Goal: Communication & Community: Answer question/provide support

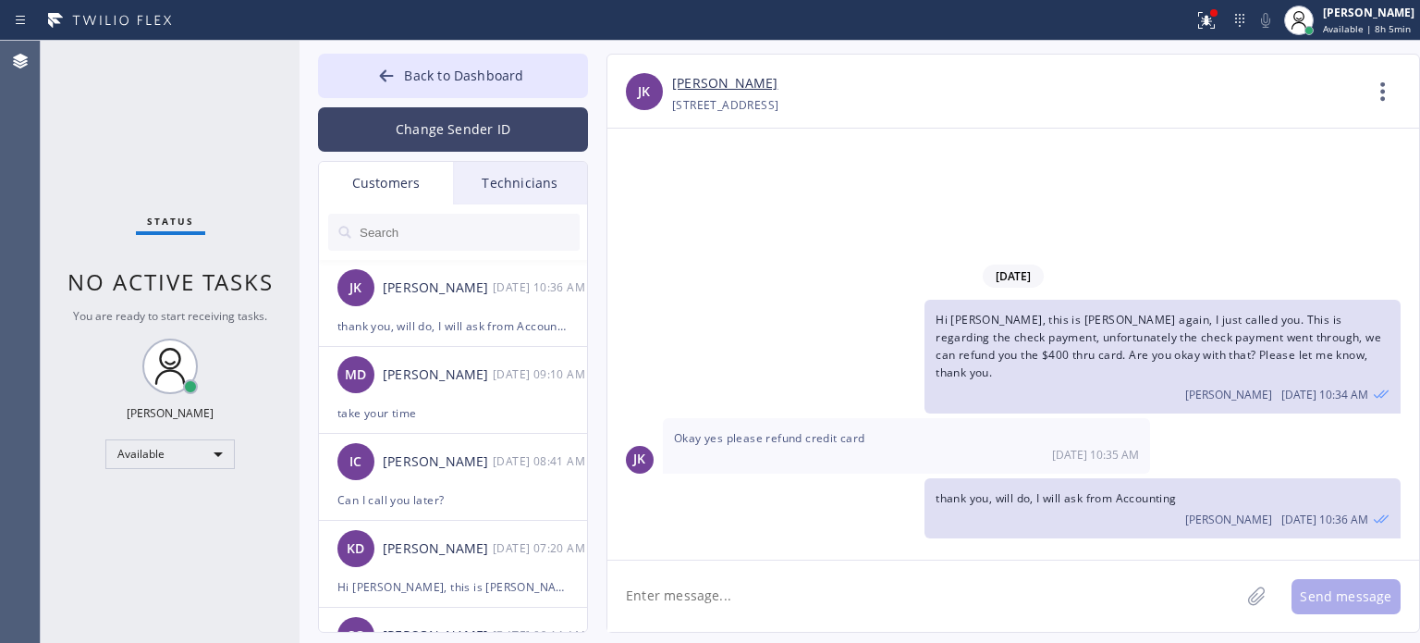
click at [377, 129] on button "Change Sender ID" at bounding box center [453, 129] width 270 height 44
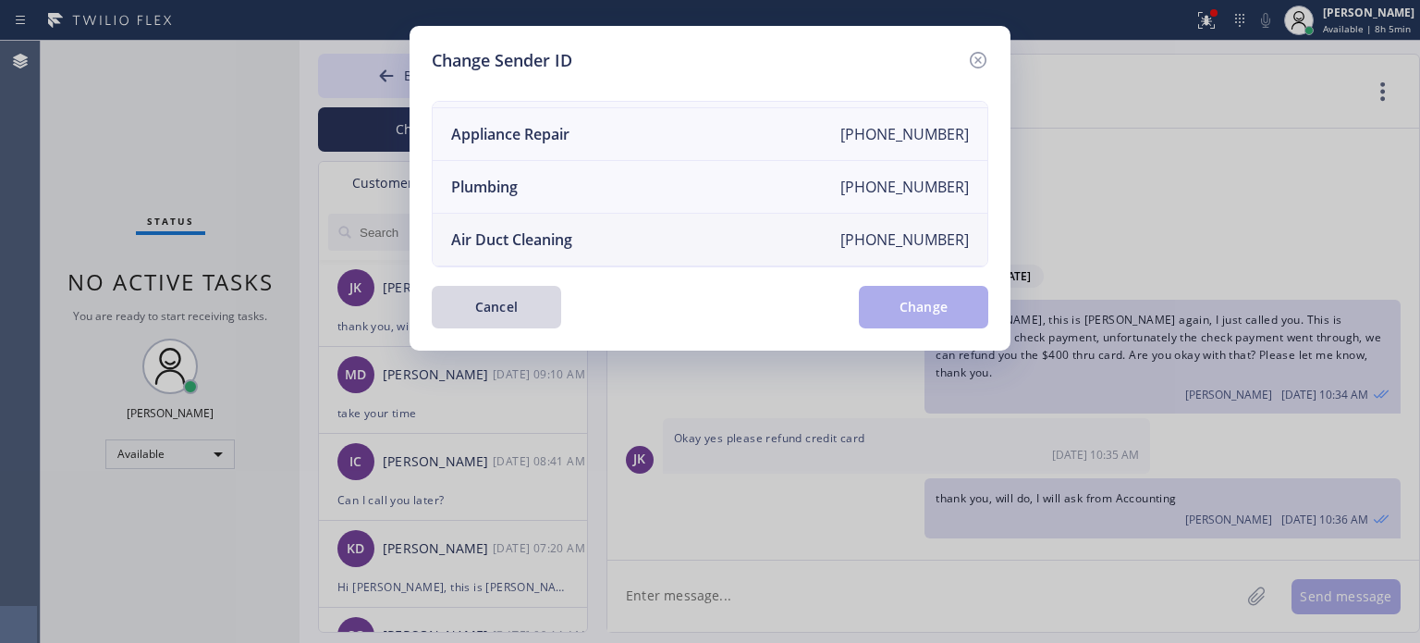
scroll to position [215, 0]
click at [490, 230] on div "Electricians" at bounding box center [491, 240] width 80 height 20
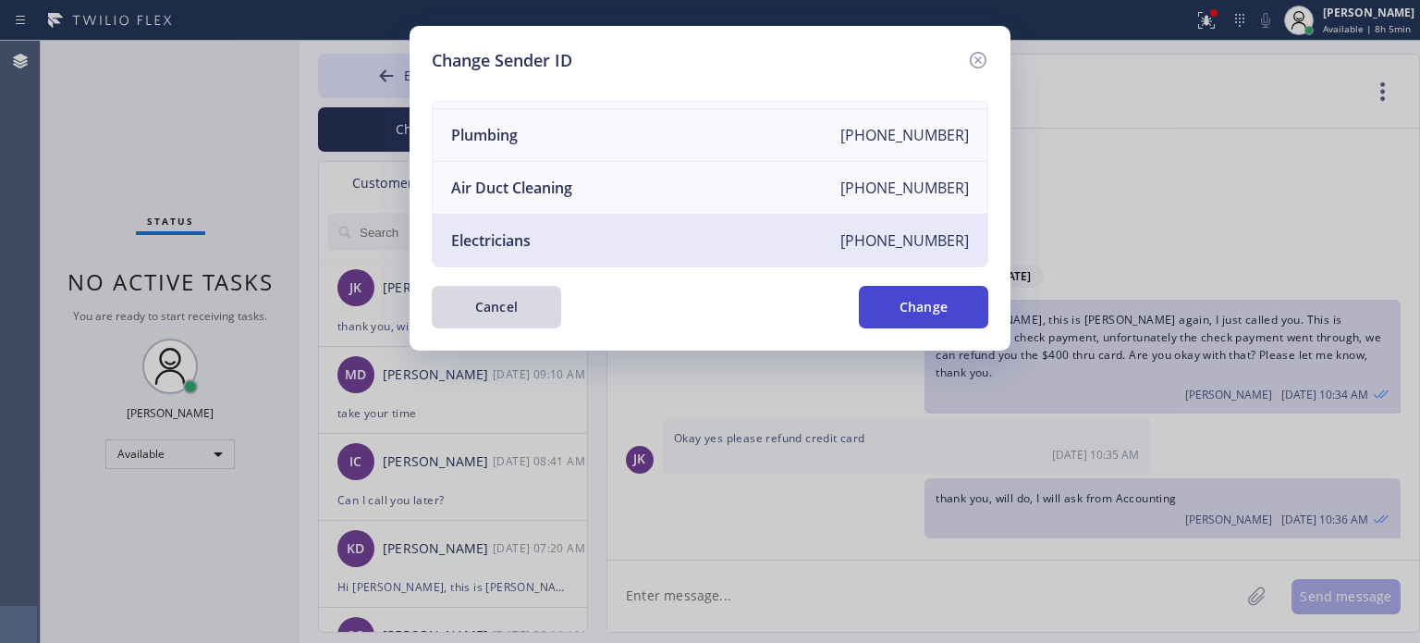
click at [933, 300] on button "Change" at bounding box center [923, 307] width 129 height 43
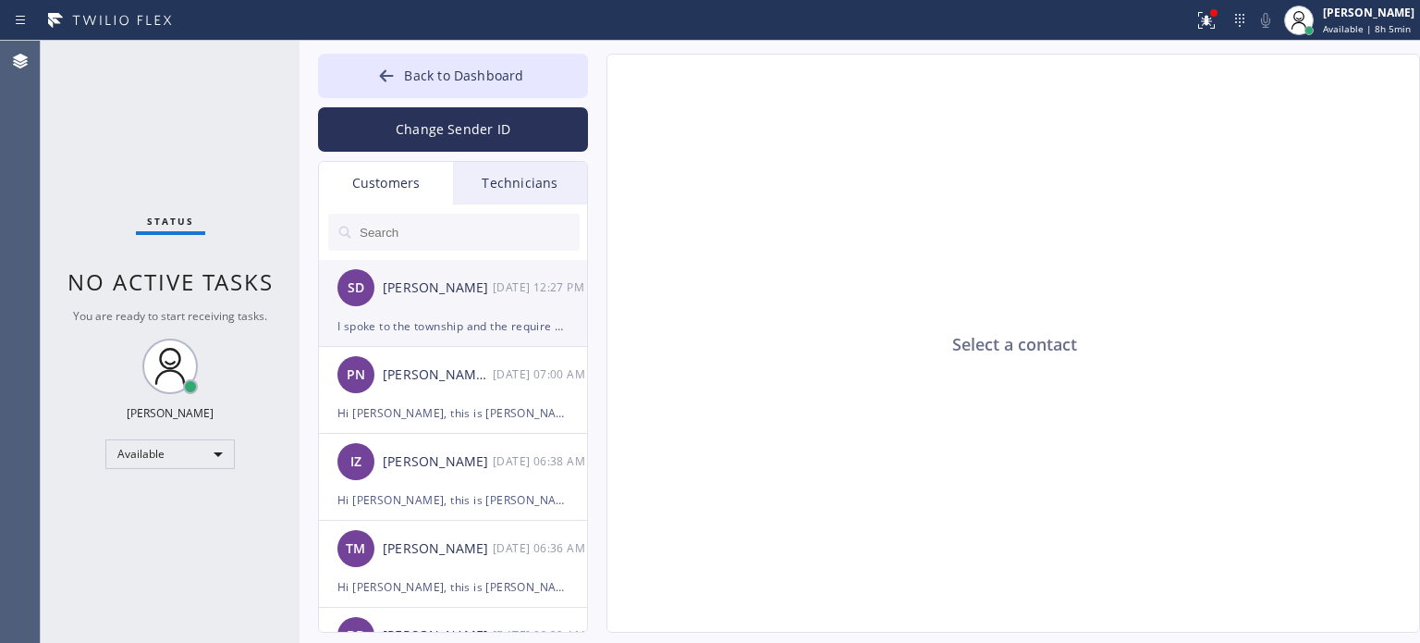
click at [412, 315] on div "I spoke to the township and the require a basic permit. I understand that you w…" at bounding box center [453, 325] width 231 height 21
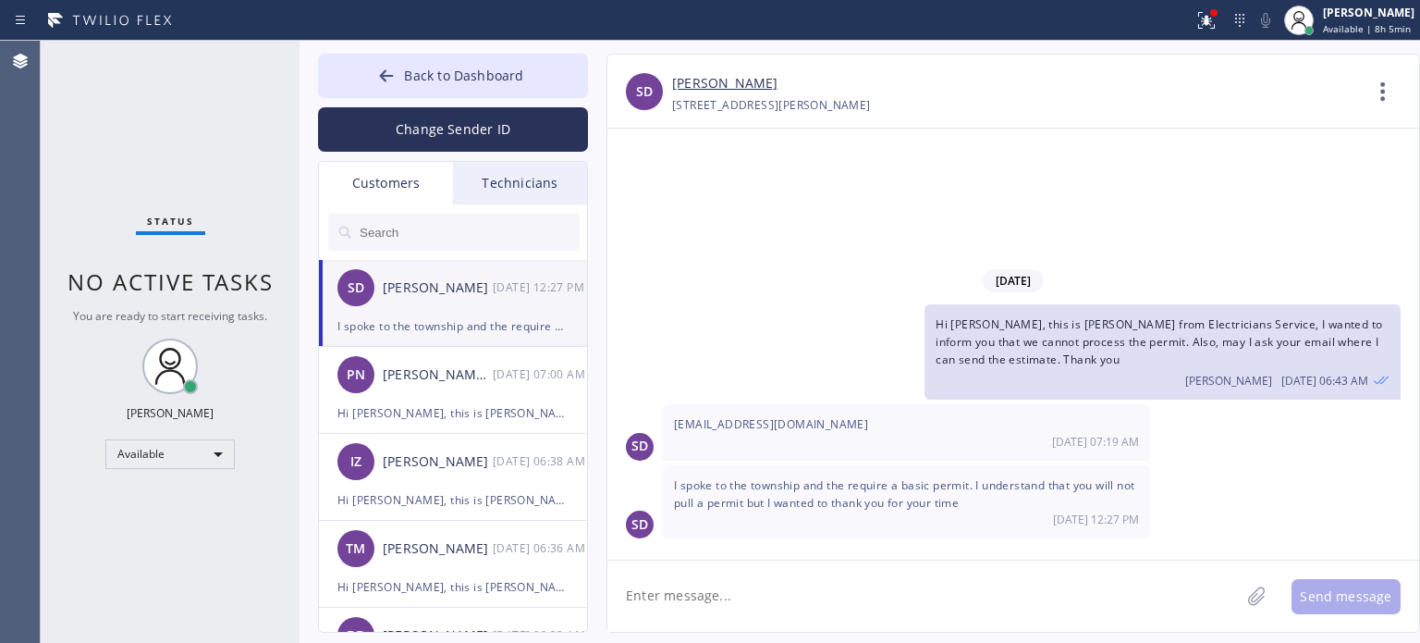
click at [711, 598] on textarea at bounding box center [924, 595] width 633 height 71
click at [689, 435] on div "[EMAIL_ADDRESS][DOMAIN_NAME] [DATE] 07:19 AM" at bounding box center [906, 431] width 487 height 55
click at [690, 425] on span "[EMAIL_ADDRESS][DOMAIN_NAME]" at bounding box center [771, 424] width 194 height 16
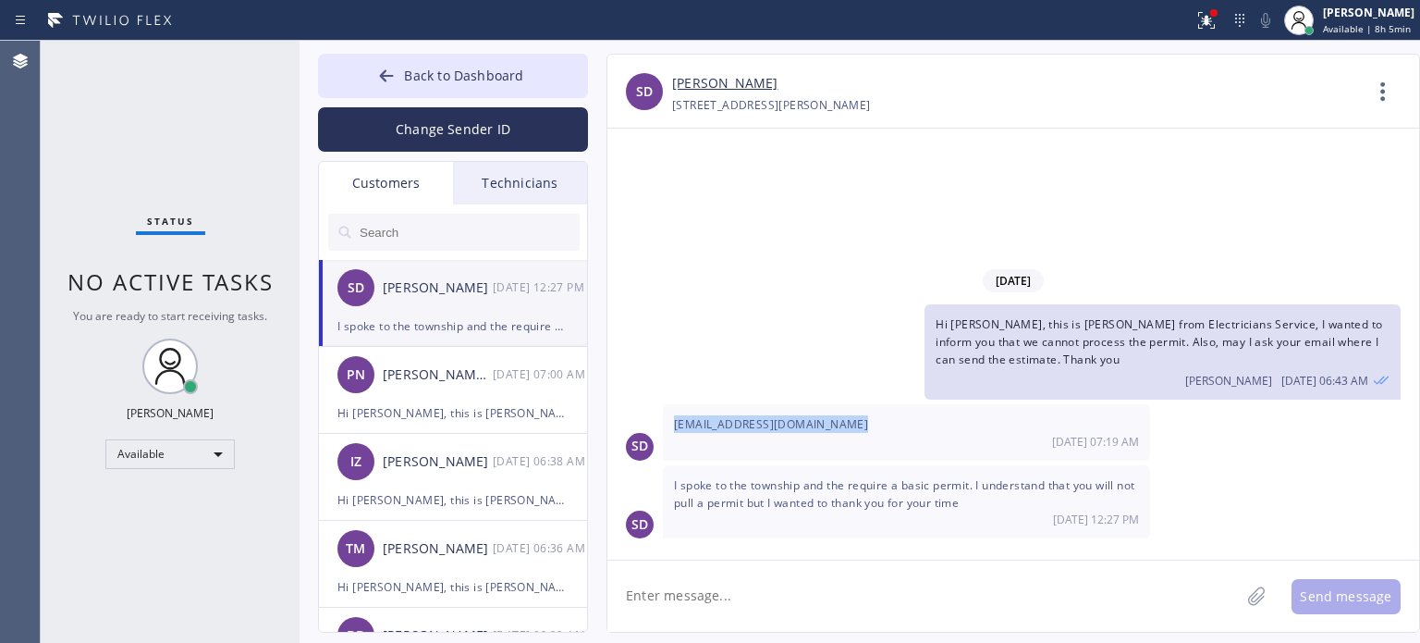
copy span "[EMAIL_ADDRESS][DOMAIN_NAME]"
click at [750, 614] on textarea at bounding box center [924, 595] width 633 height 71
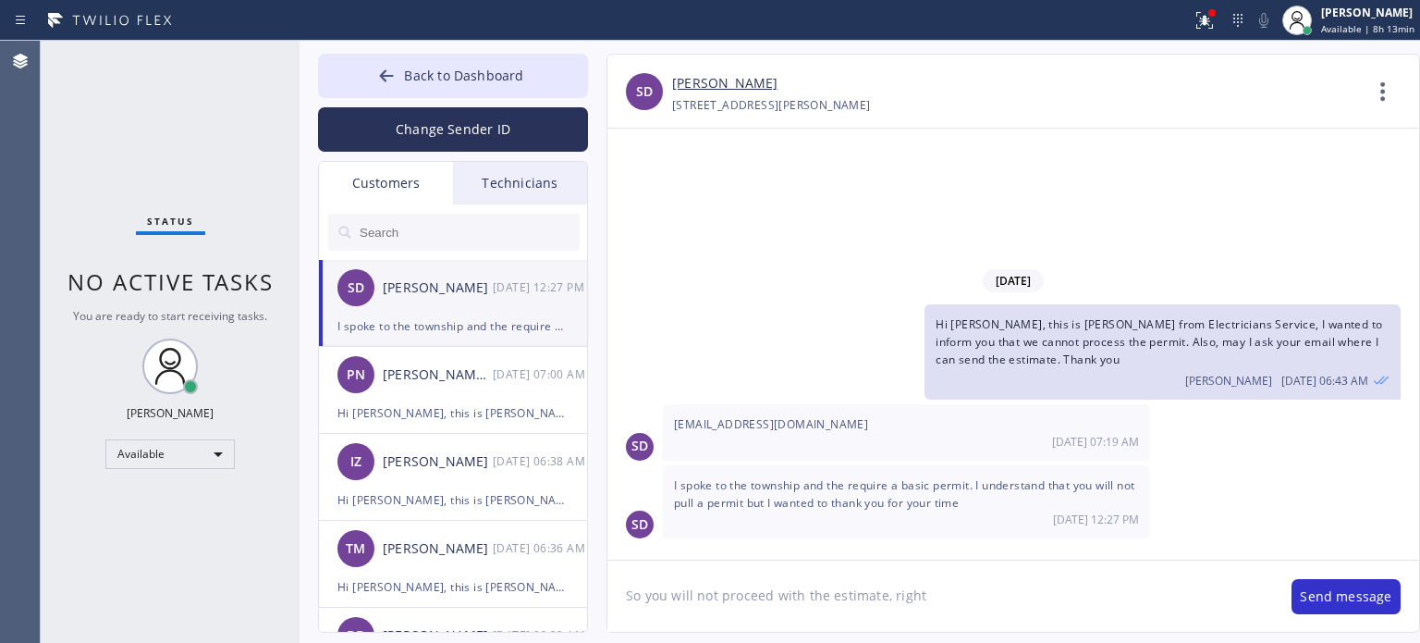
type textarea "So you will not proceed with the estimate, right?"
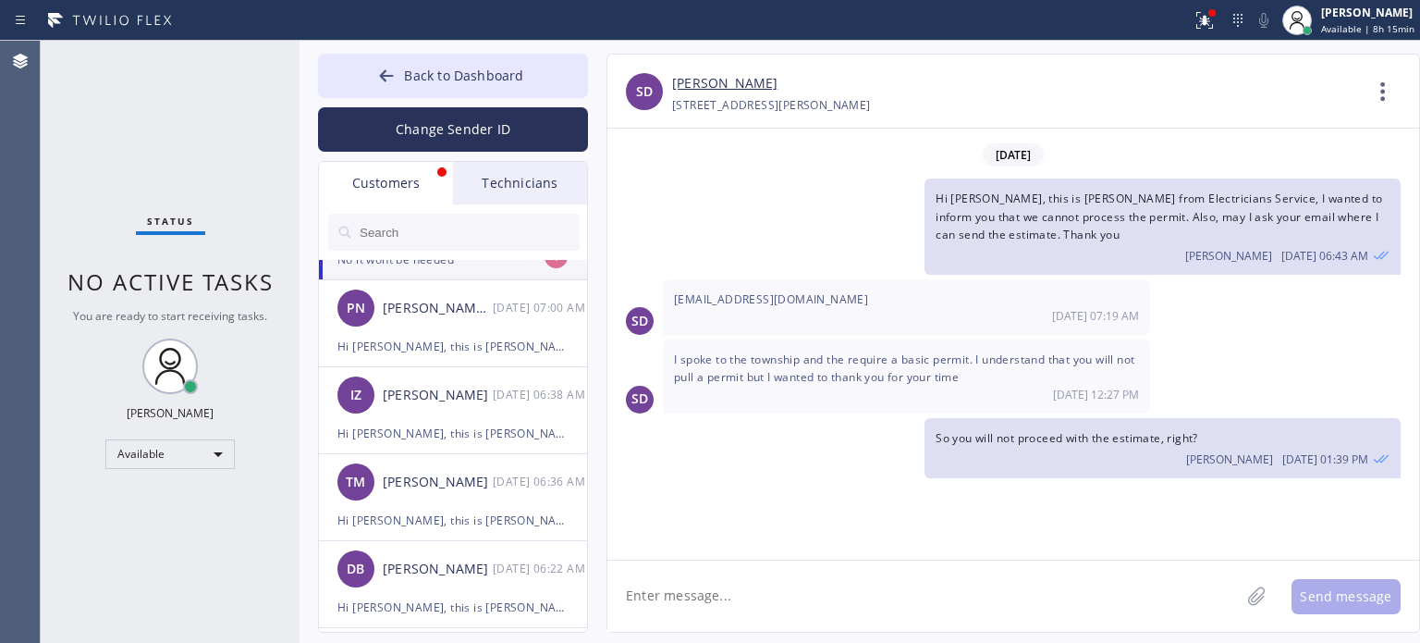
scroll to position [0, 0]
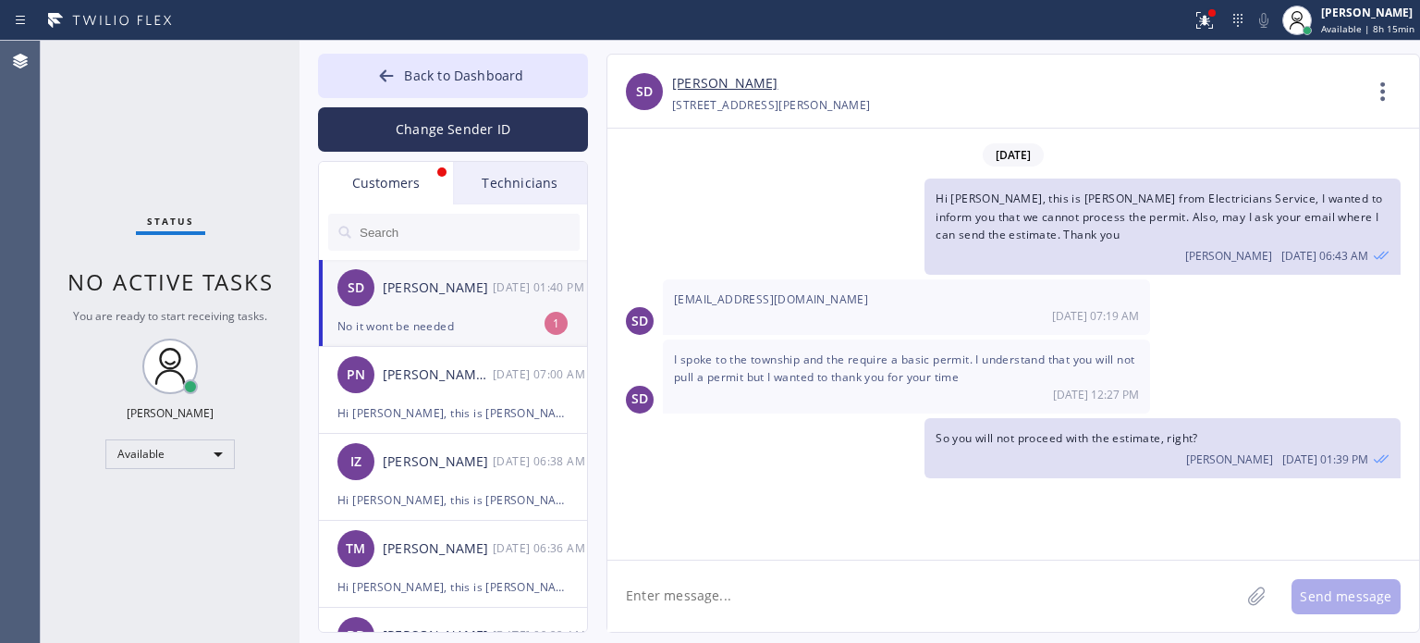
click at [453, 330] on div "No it wont be needed" at bounding box center [453, 325] width 231 height 21
click at [753, 600] on textarea at bounding box center [924, 595] width 633 height 71
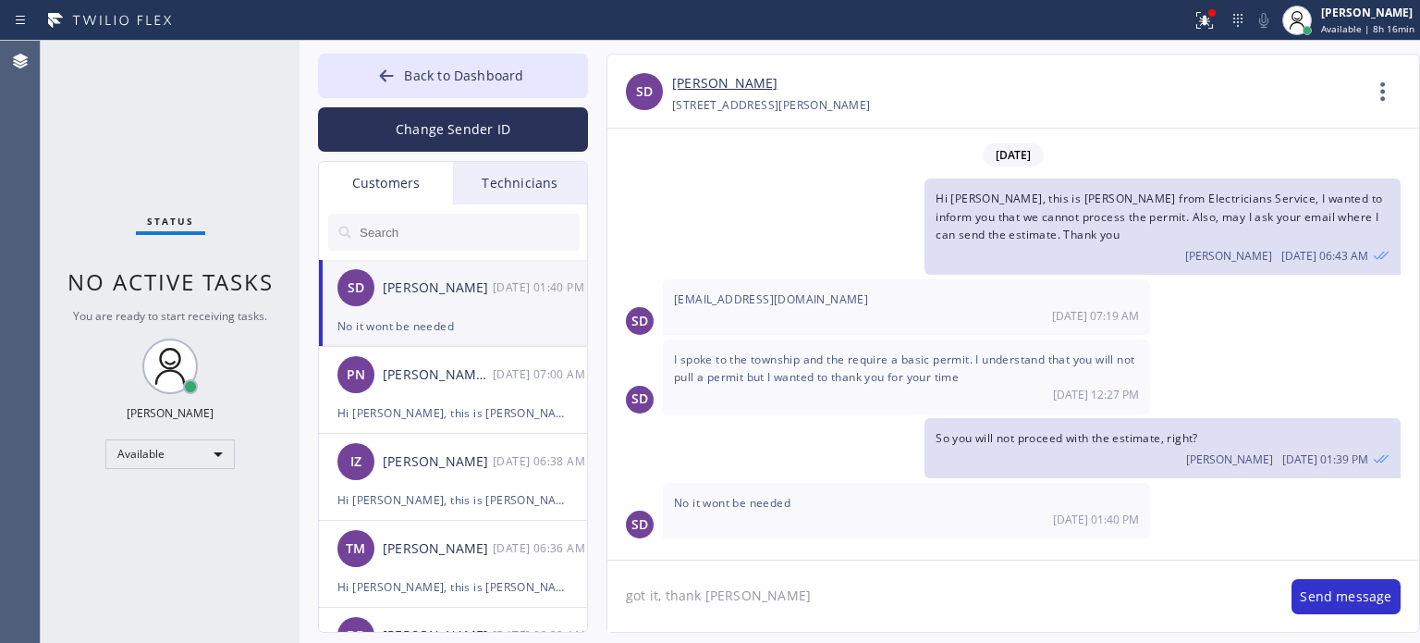
type textarea "got it, thank you"
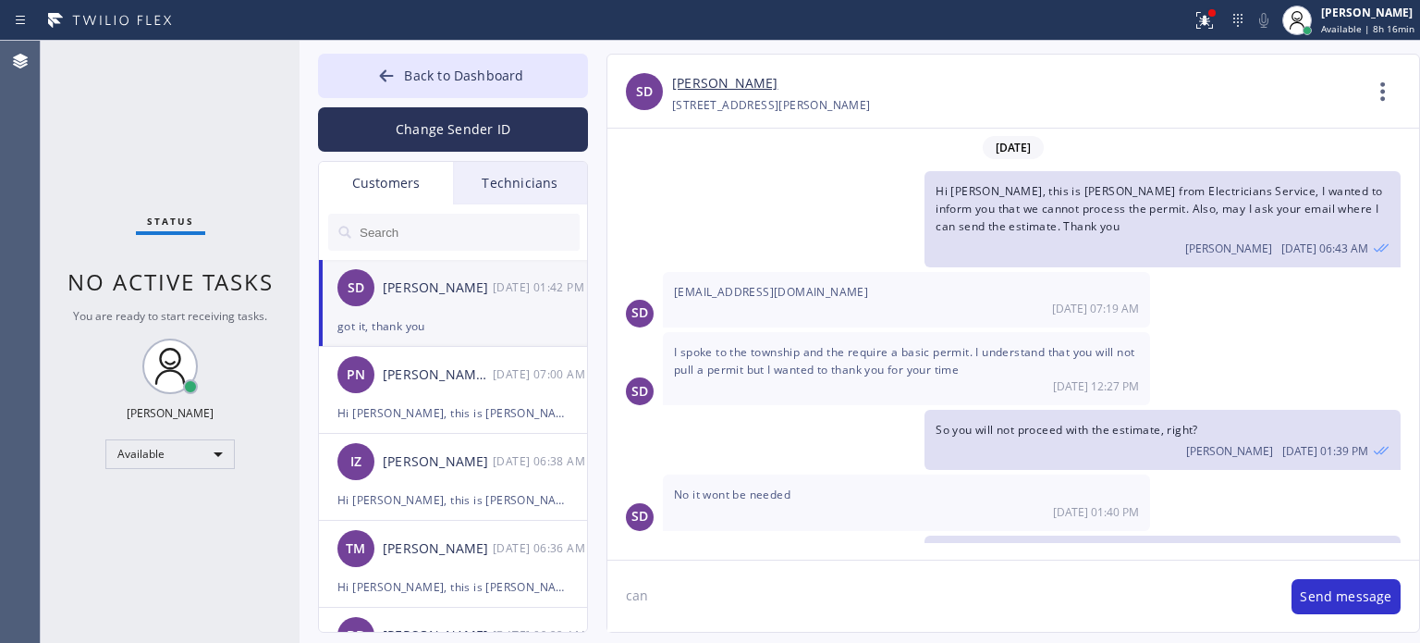
scroll to position [50, 0]
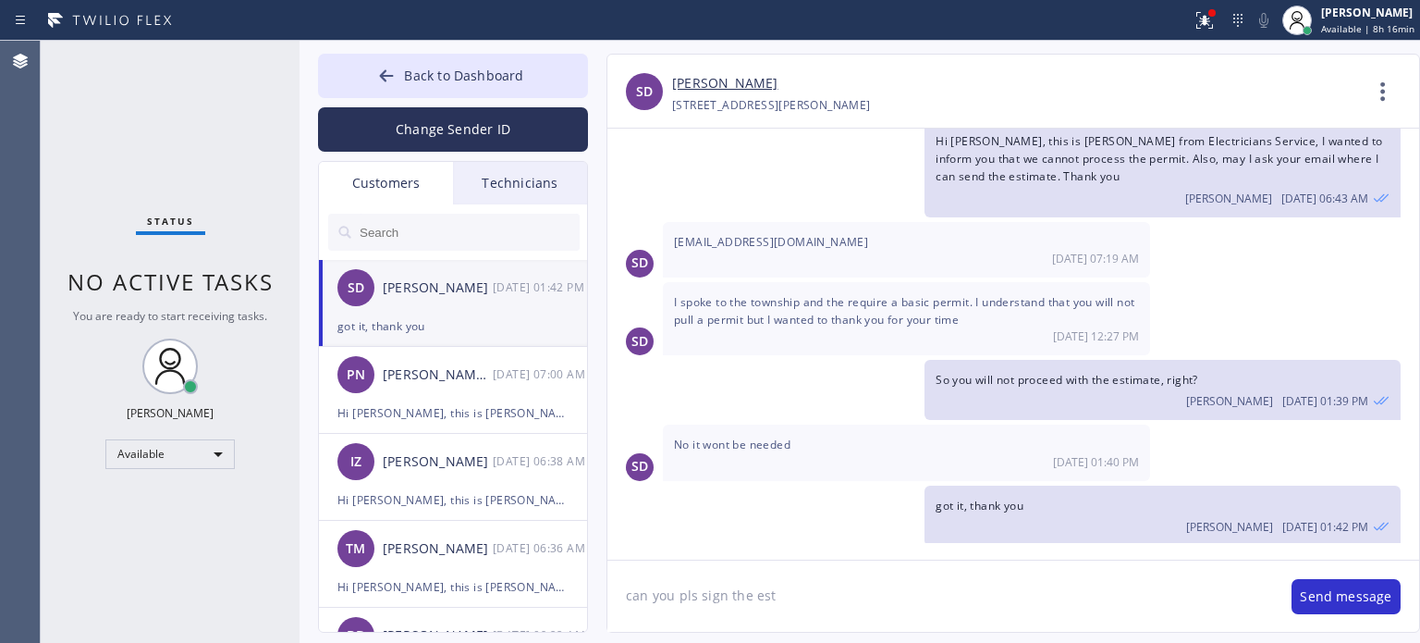
click at [1074, 596] on textarea "can you pls sign the est" at bounding box center [941, 595] width 666 height 71
paste textarea "I already sent the estimate to your email. Please check your inbox or spam fold…"
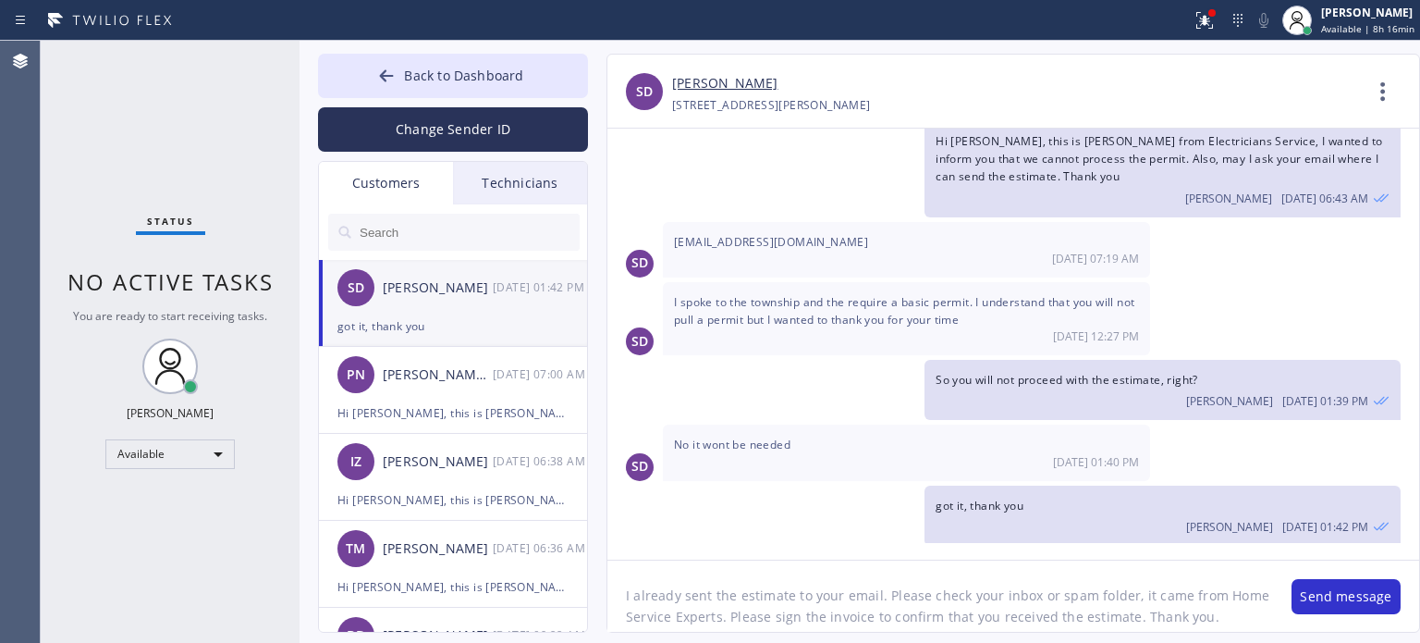
scroll to position [15, 0]
type textarea "I already sent the estimate to your email. Please check your inbox or spam fold…"
click at [1325, 594] on button "Send message" at bounding box center [1346, 596] width 109 height 35
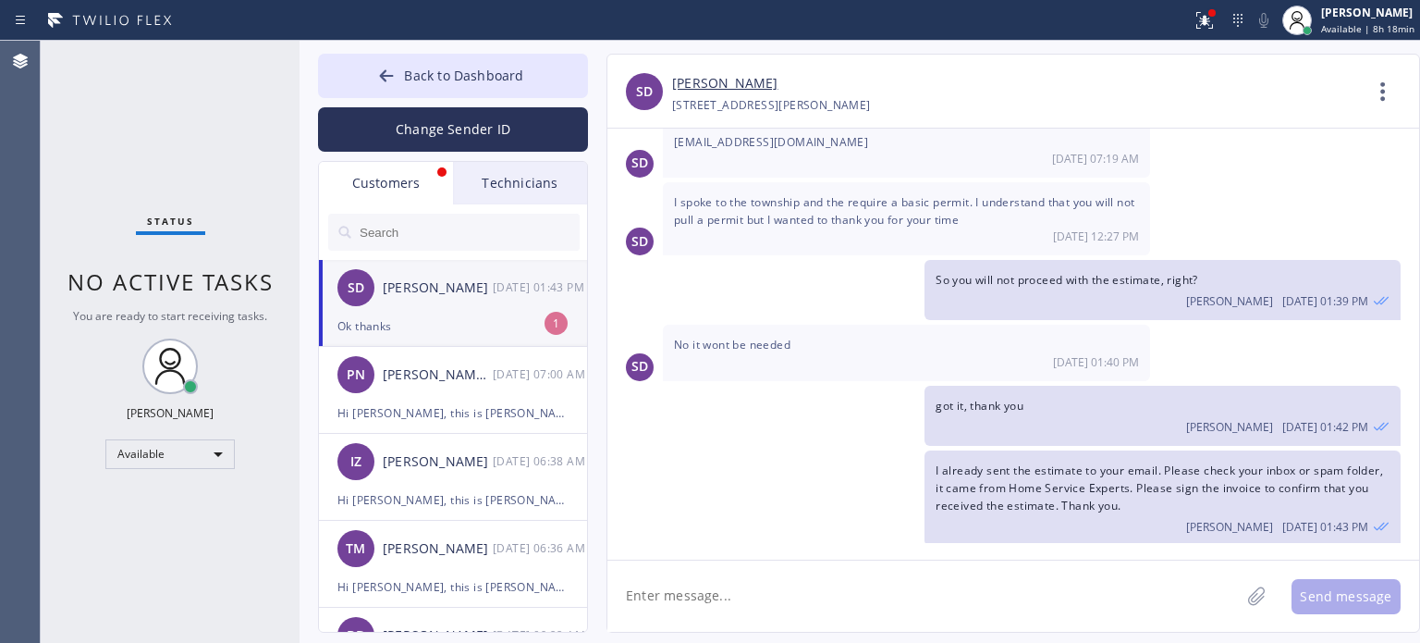
scroll to position [209, 0]
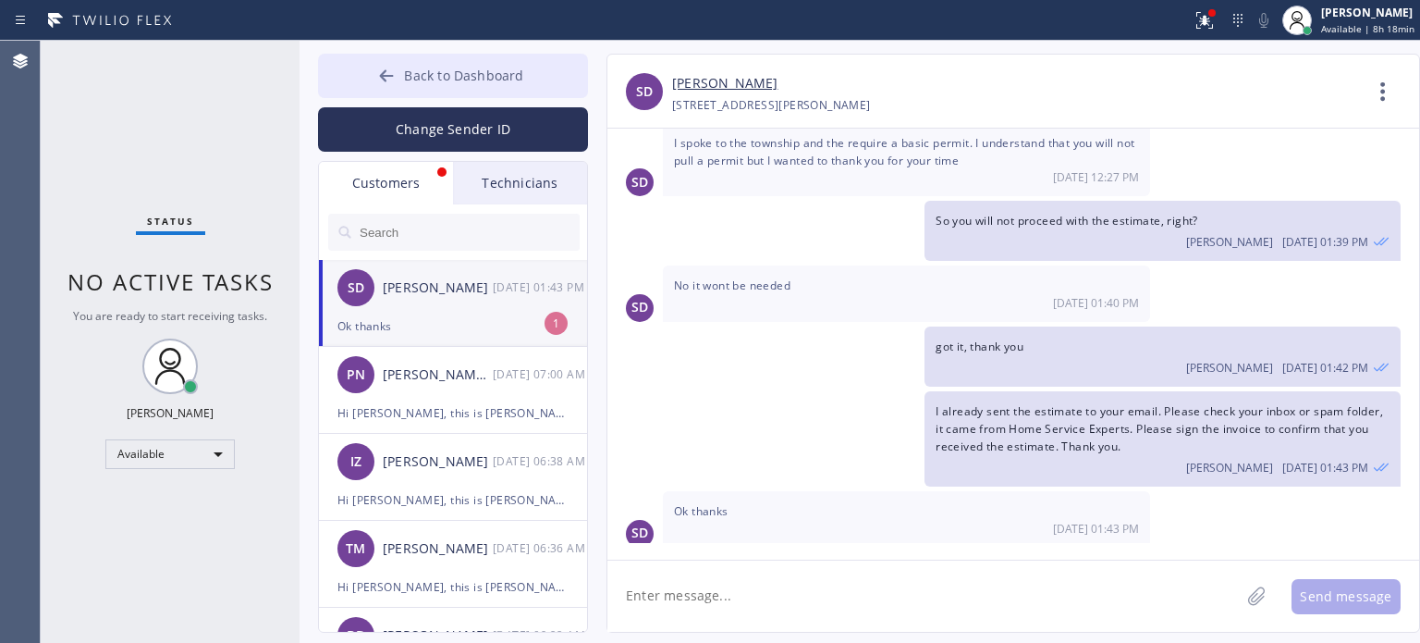
click at [448, 68] on span "Back to Dashboard" at bounding box center [463, 76] width 119 height 18
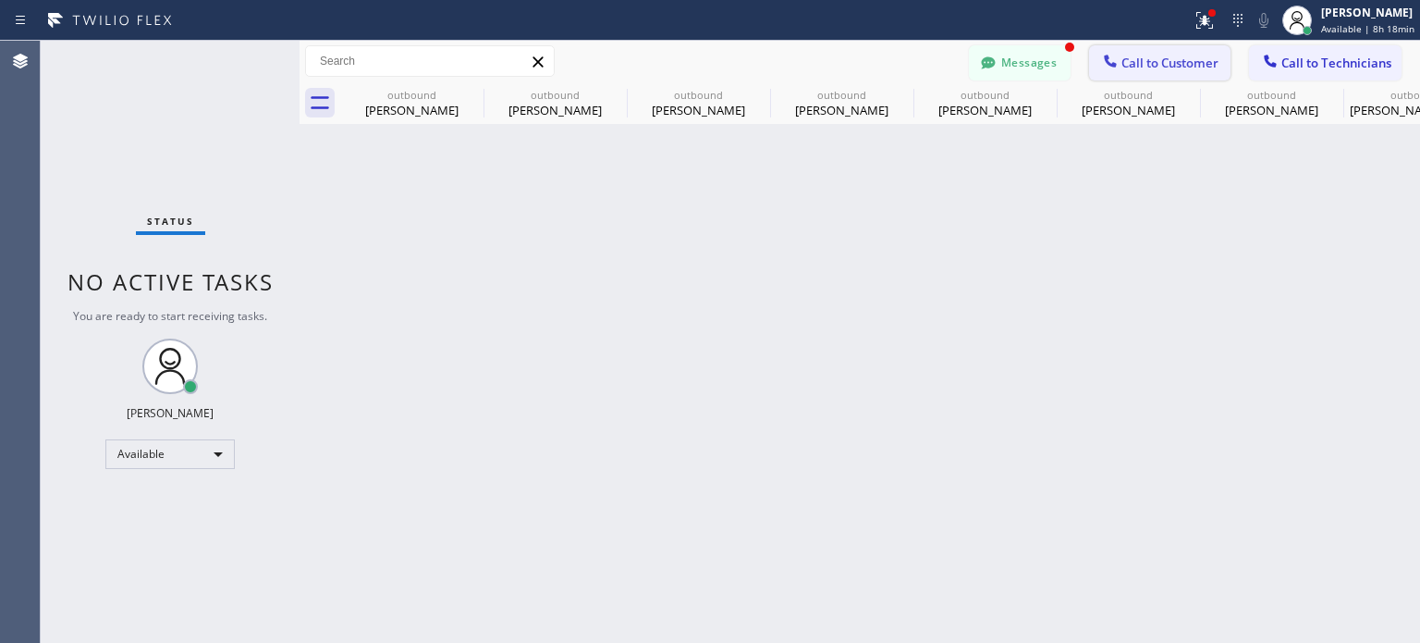
click at [1156, 55] on span "Call to Customer" at bounding box center [1170, 63] width 97 height 17
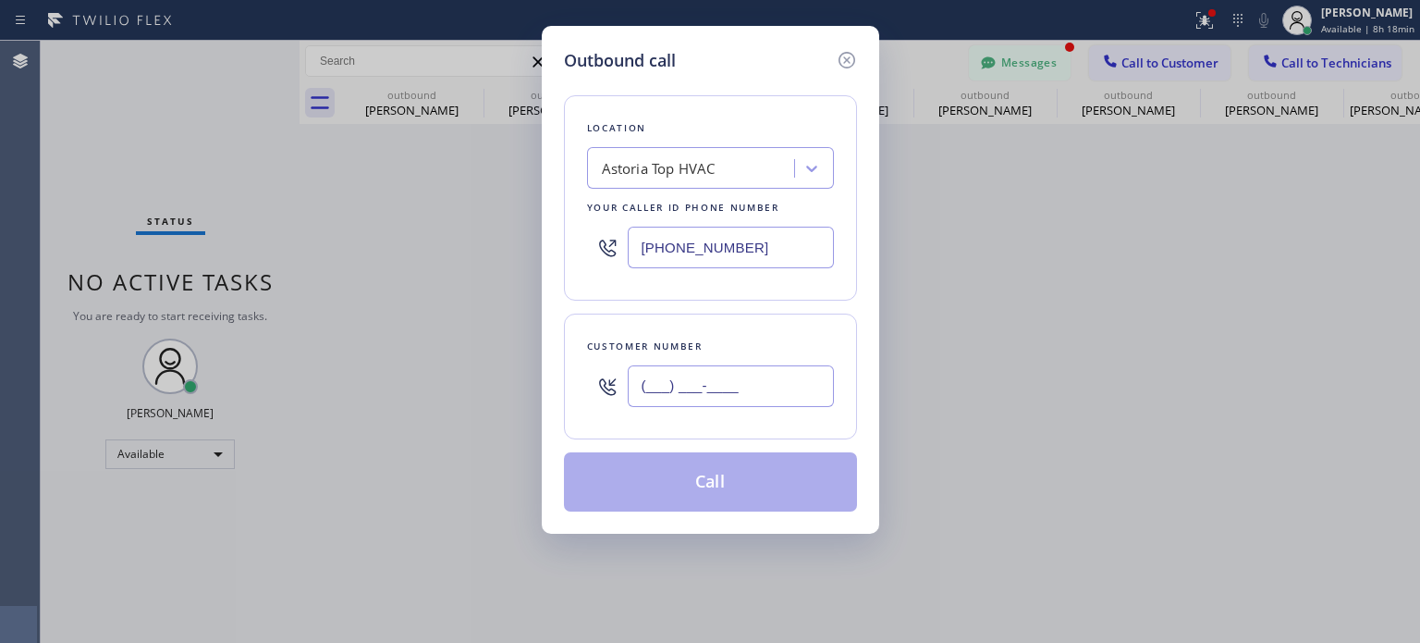
click at [758, 387] on input "(___) ___-____" at bounding box center [731, 386] width 206 height 42
paste input "917) 658-5563"
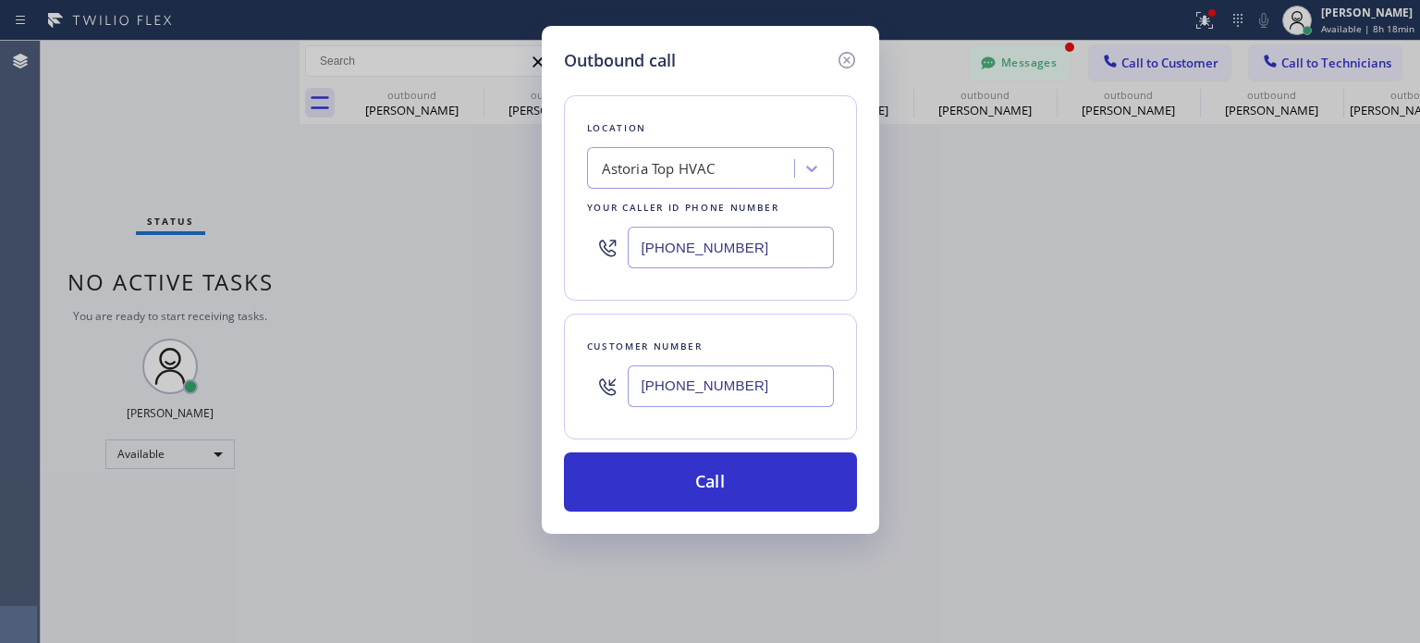
type input "[PHONE_NUMBER]"
click at [677, 234] on input "[PHONE_NUMBER]" at bounding box center [731, 248] width 206 height 42
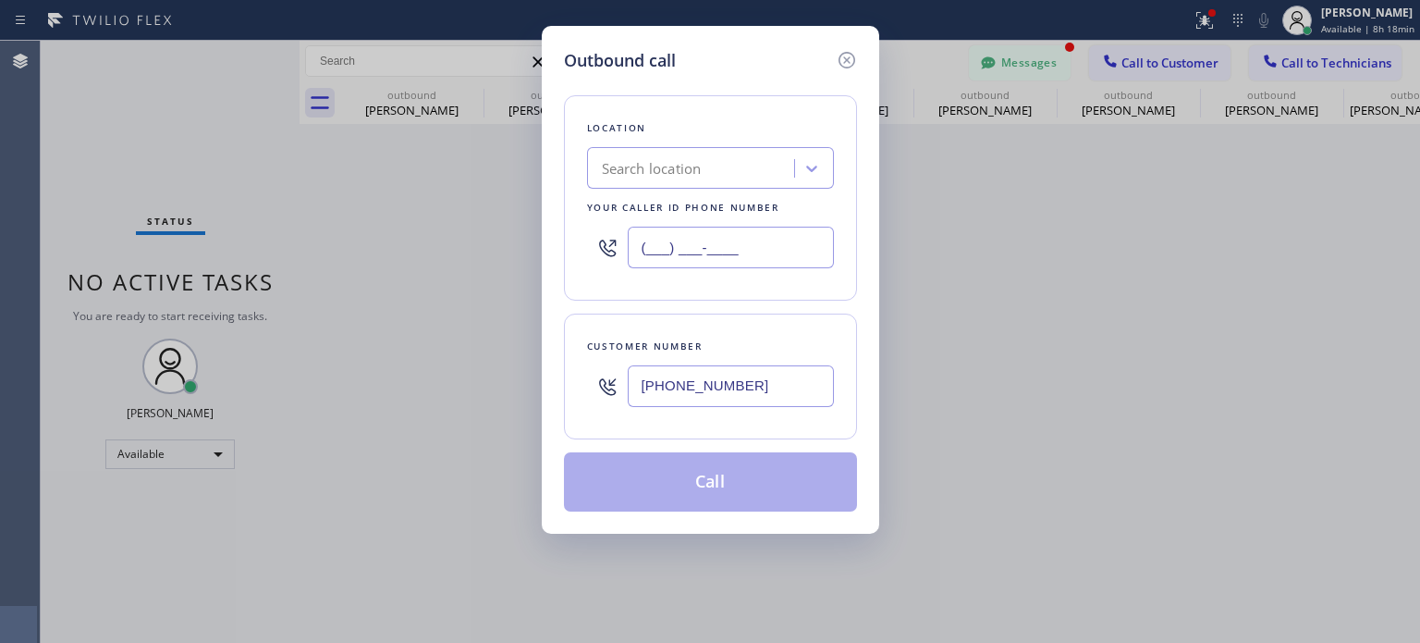
type input "(___) ___-____"
click at [654, 178] on div "Search location" at bounding box center [694, 169] width 202 height 32
paste input "Best Brooklyn Heating and AC Repair"
type input "Best Brooklyn Heating and AC Repair"
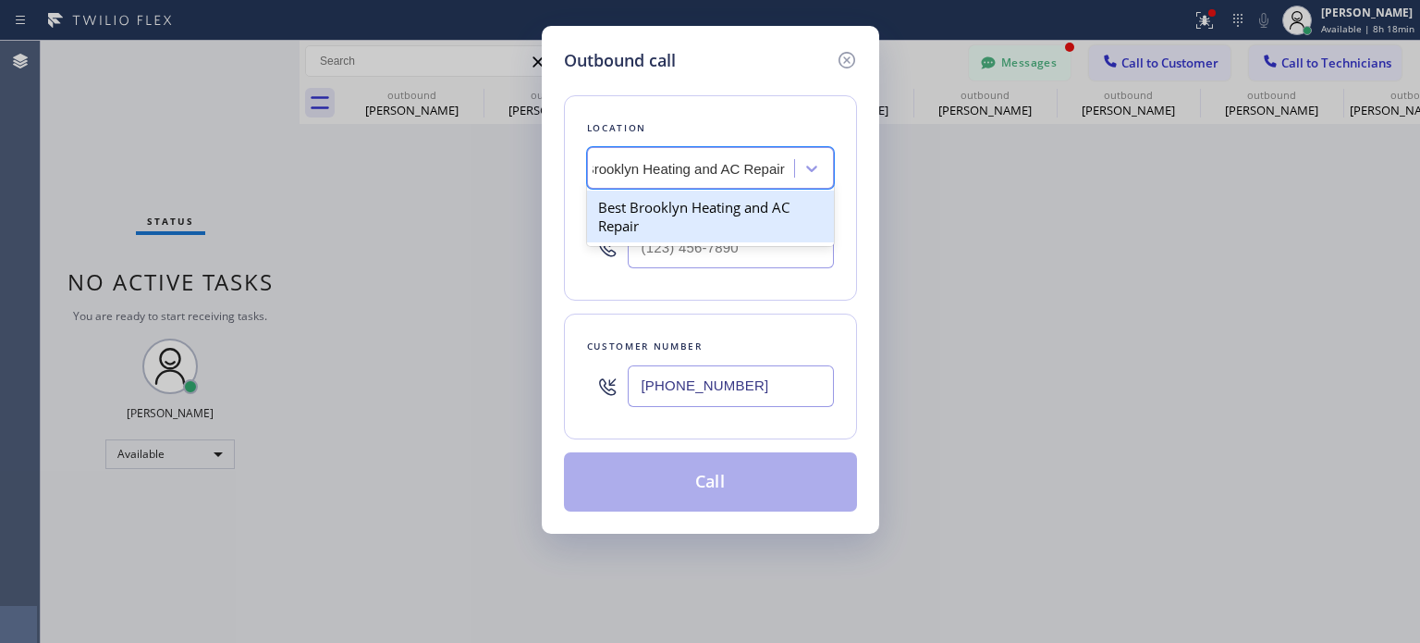
click at [654, 212] on div "Best Brooklyn Heating and AC Repair" at bounding box center [710, 217] width 247 height 52
type input "[PHONE_NUMBER]"
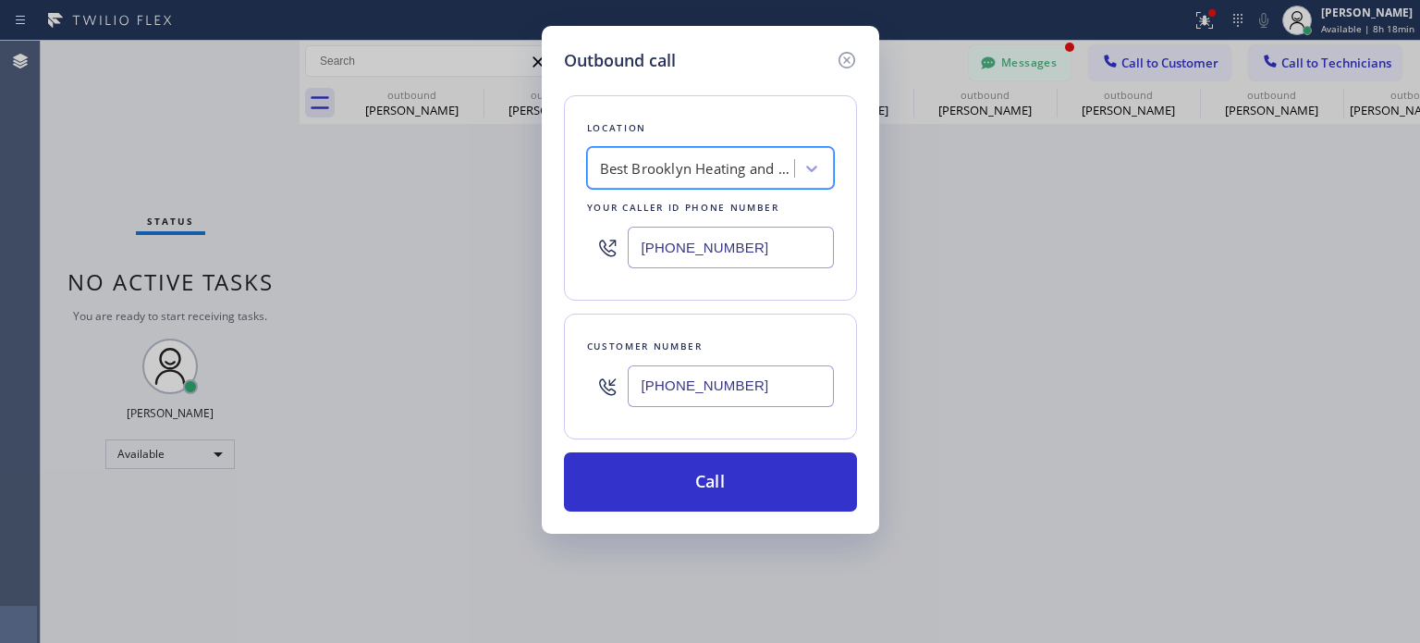
scroll to position [0, 1]
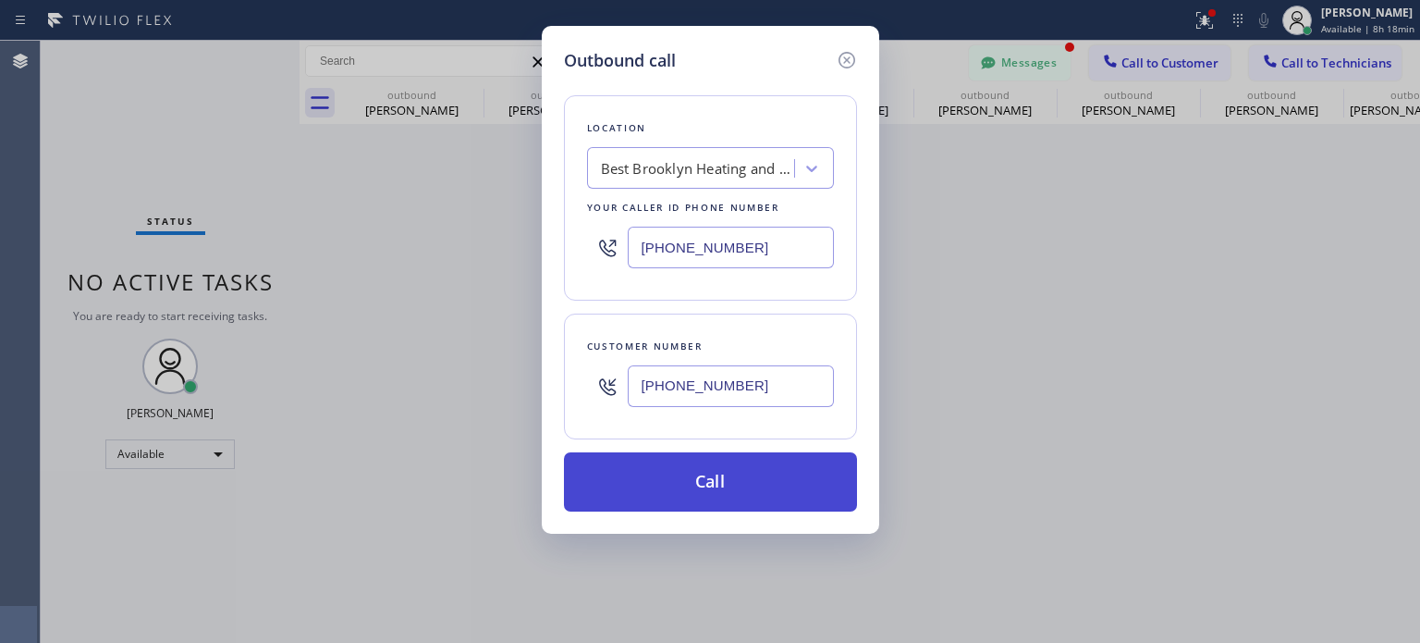
click at [695, 484] on button "Call" at bounding box center [710, 481] width 293 height 59
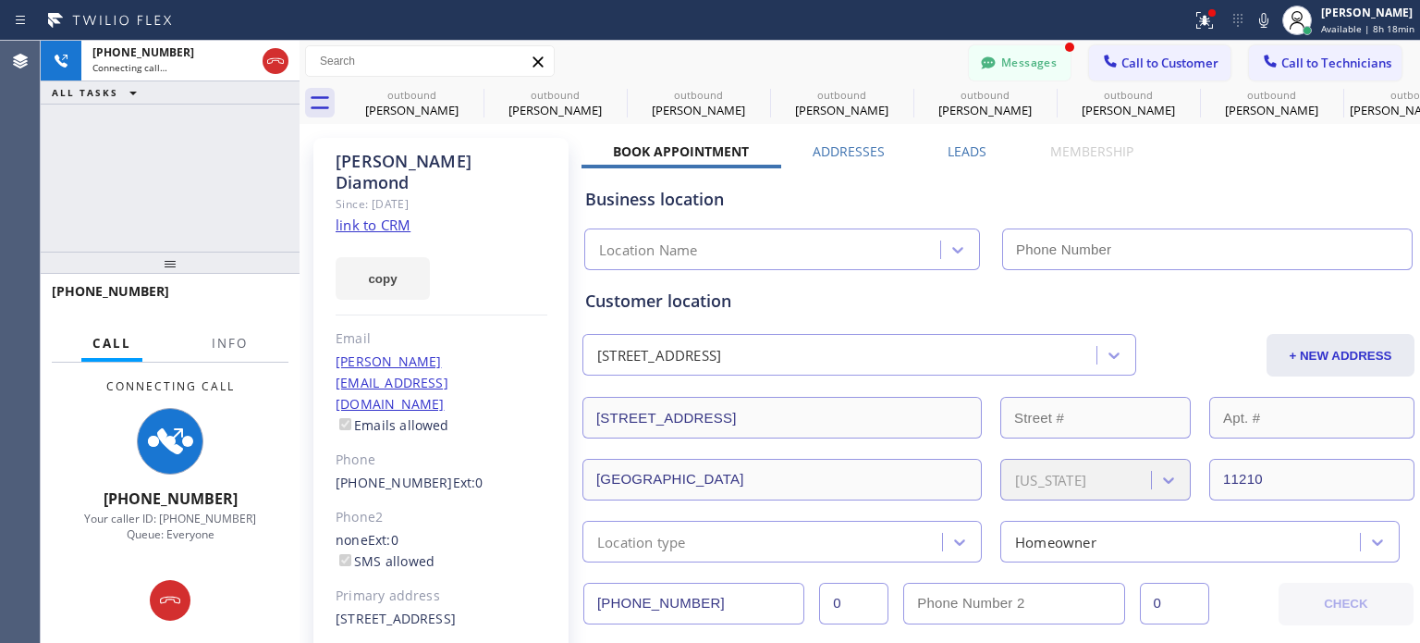
type input "[PHONE_NUMBER]"
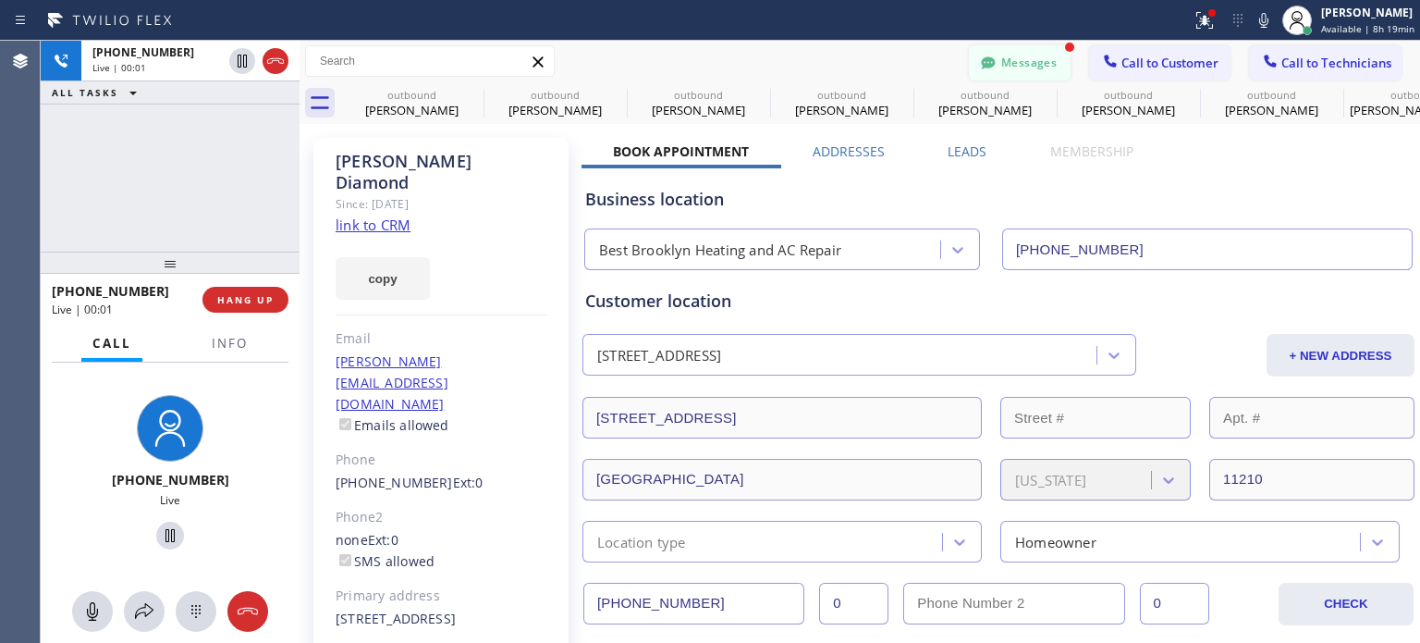
click at [1052, 66] on button "Messages" at bounding box center [1020, 62] width 102 height 35
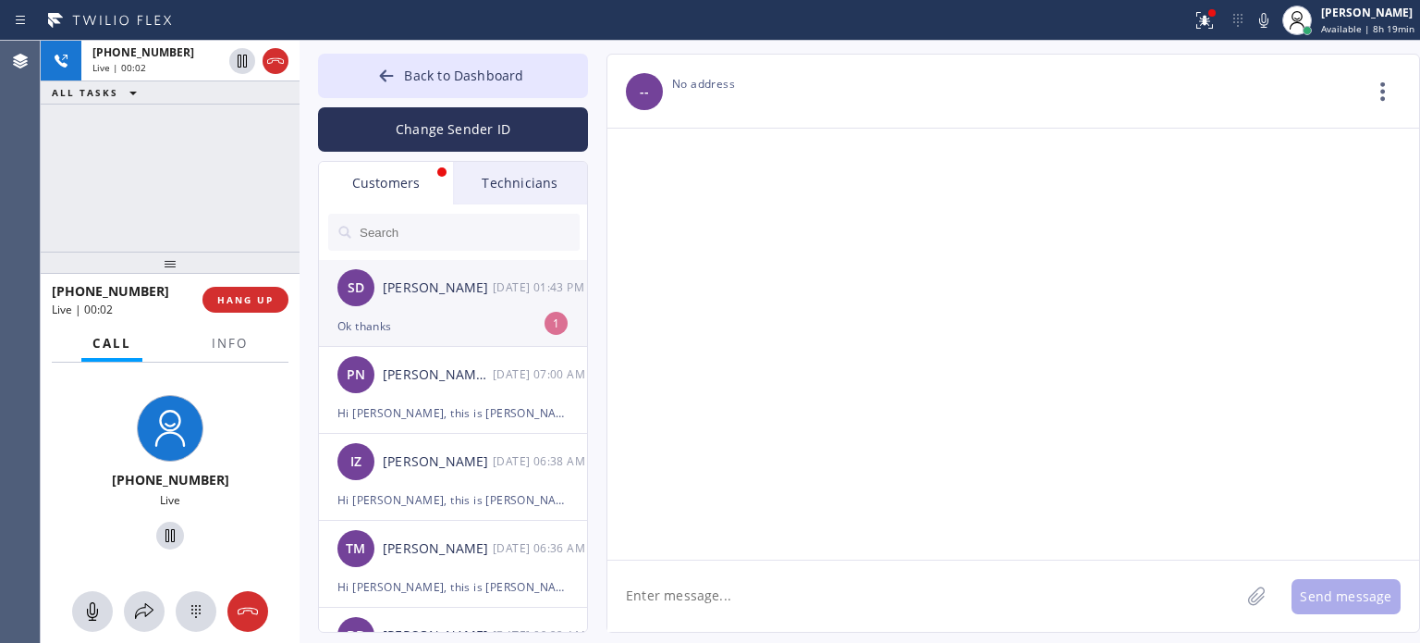
click at [432, 315] on div "Ok thanks" at bounding box center [453, 325] width 231 height 21
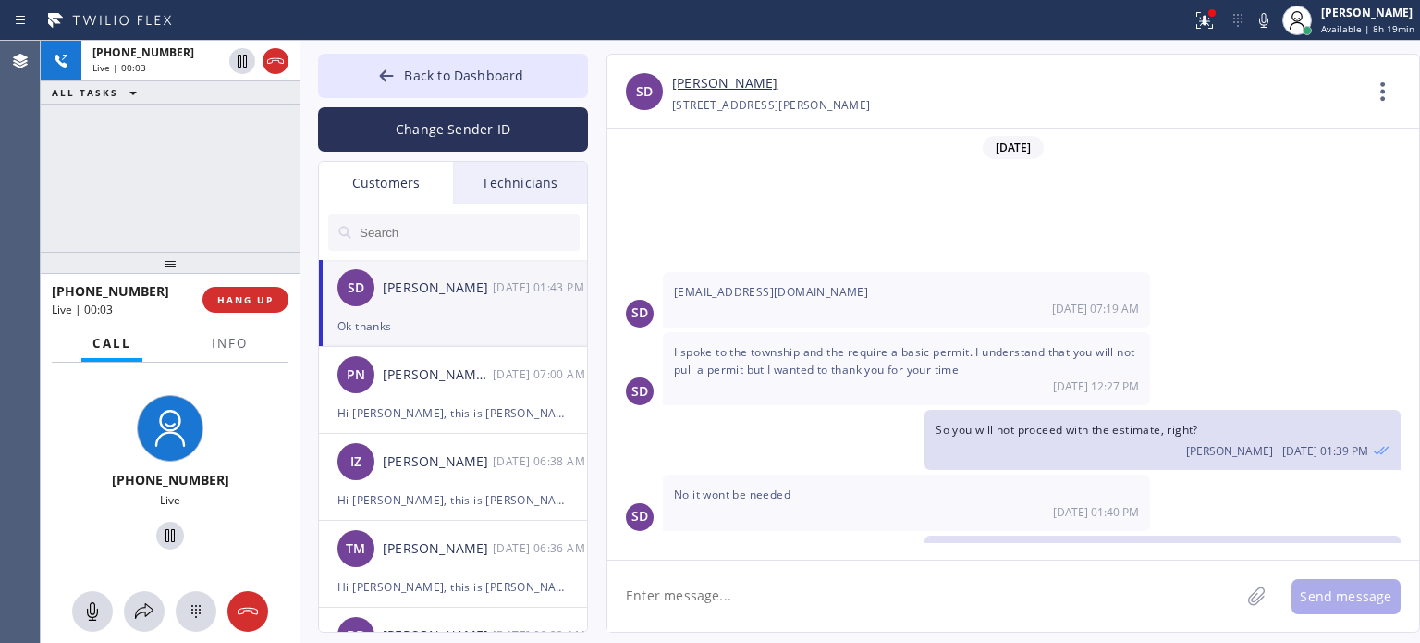
scroll to position [209, 0]
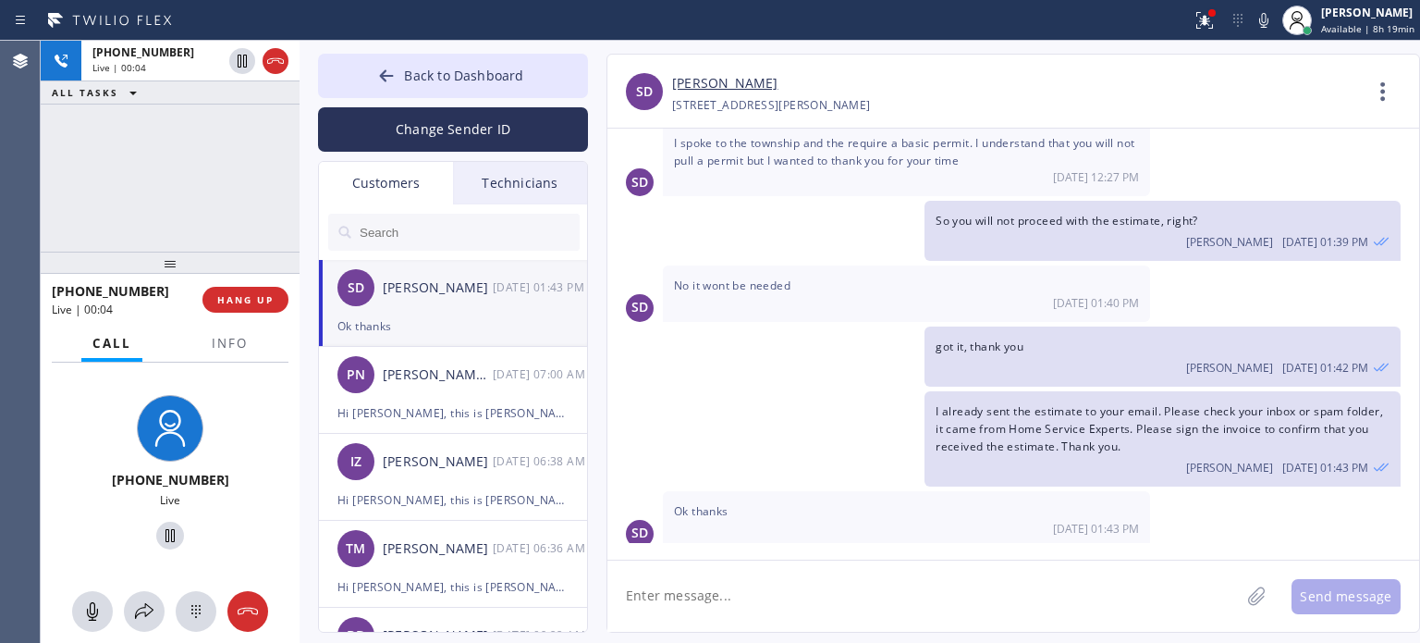
click at [800, 625] on textarea at bounding box center [924, 595] width 633 height 71
click at [792, 606] on textarea at bounding box center [924, 595] width 633 height 71
type textarea "t"
type textarea "likewise [PERSON_NAME]"
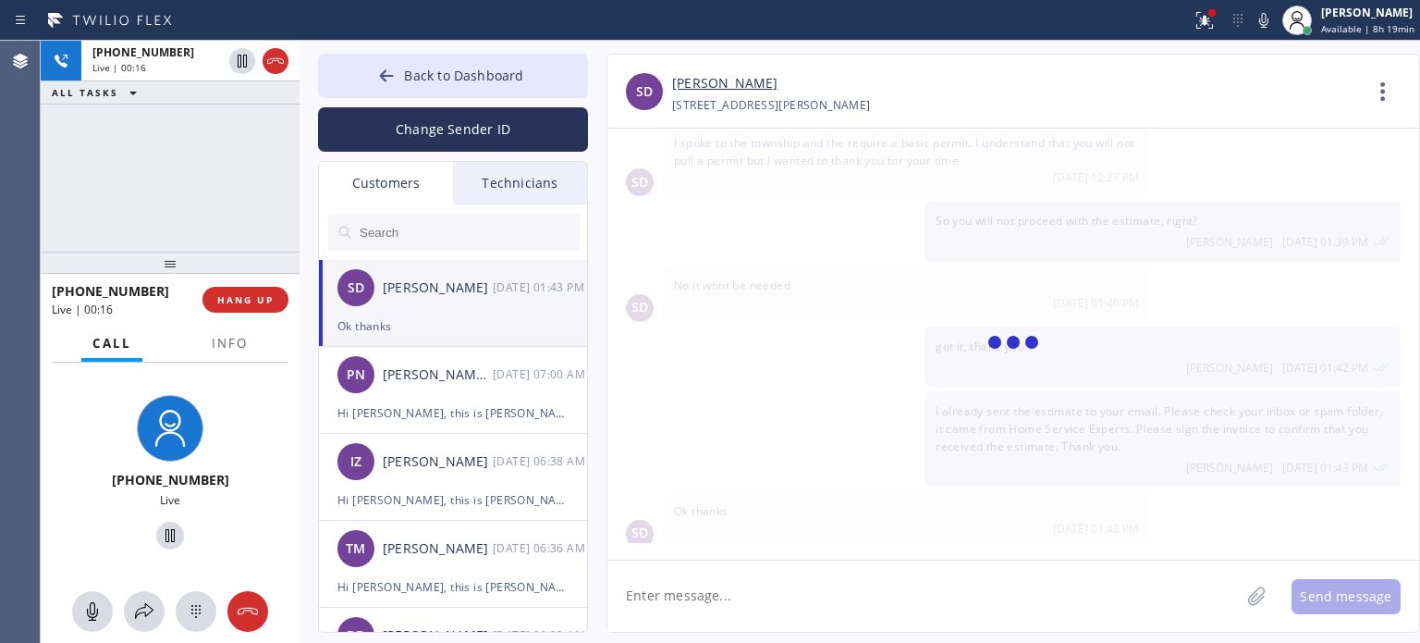
scroll to position [274, 0]
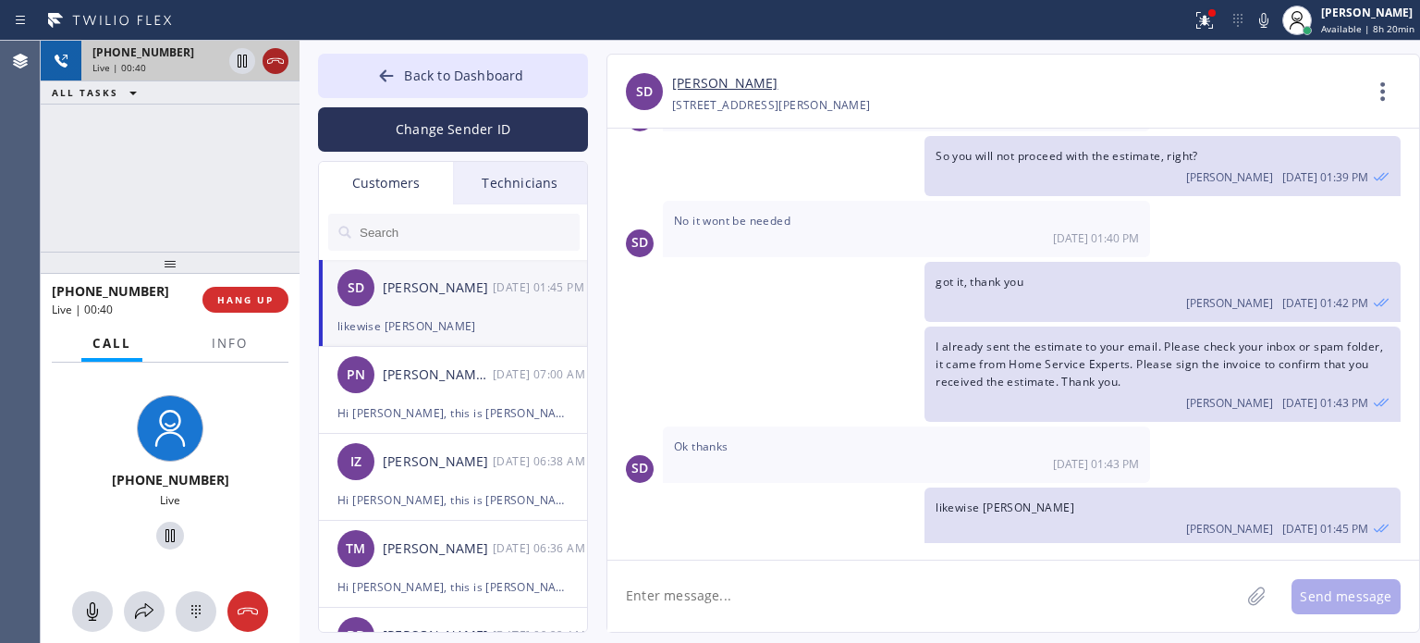
click at [270, 62] on icon at bounding box center [275, 61] width 22 height 22
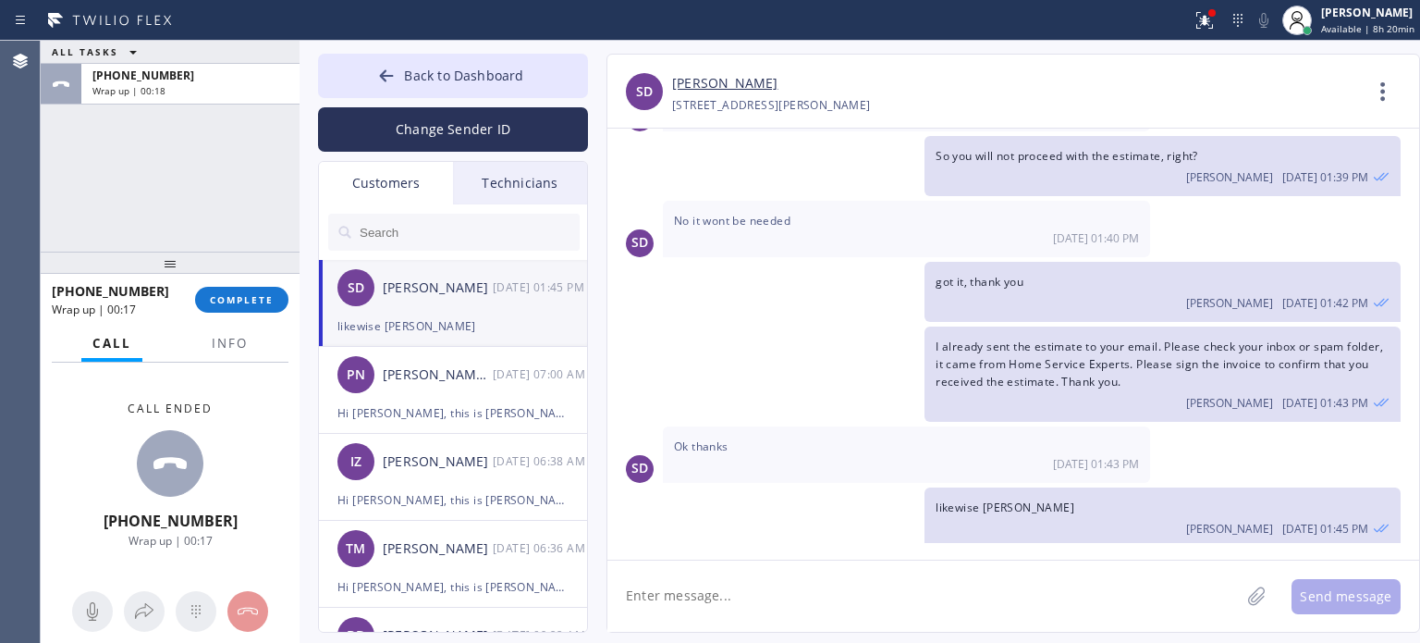
click at [1063, 569] on textarea at bounding box center [924, 595] width 633 height 71
click at [241, 299] on span "COMPLETE" at bounding box center [242, 299] width 64 height 13
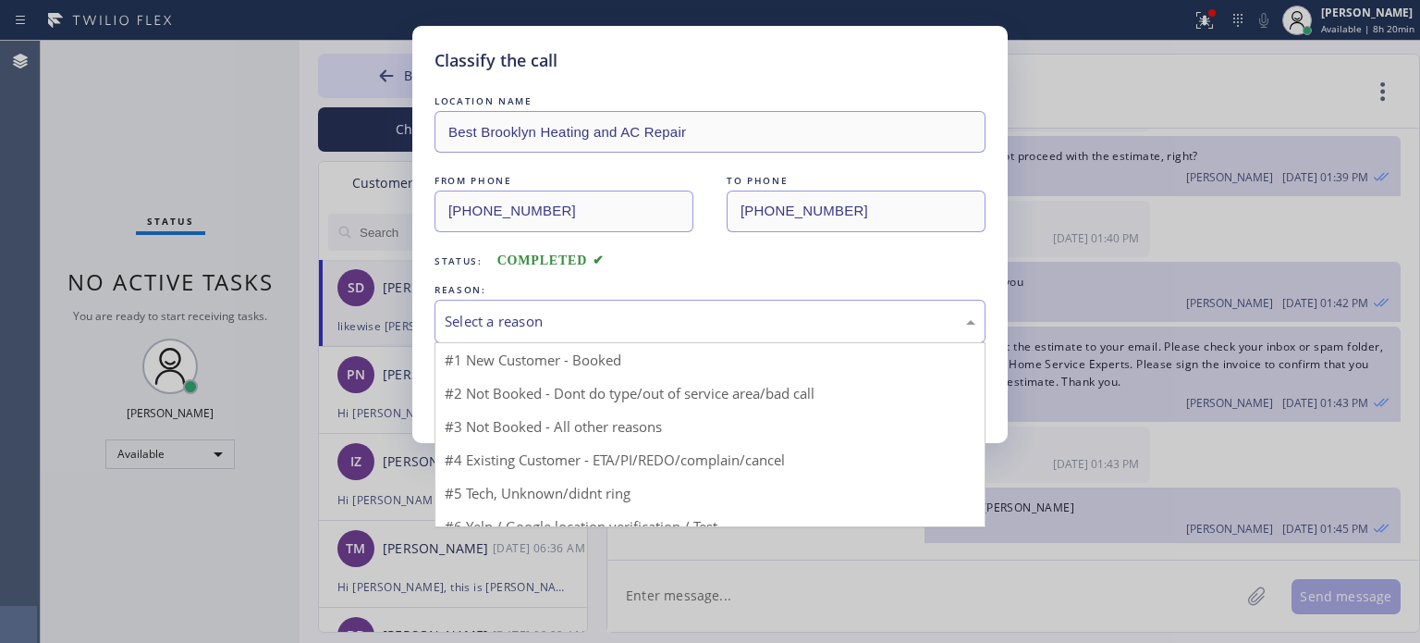
click at [567, 316] on div "Select a reason" at bounding box center [710, 321] width 531 height 21
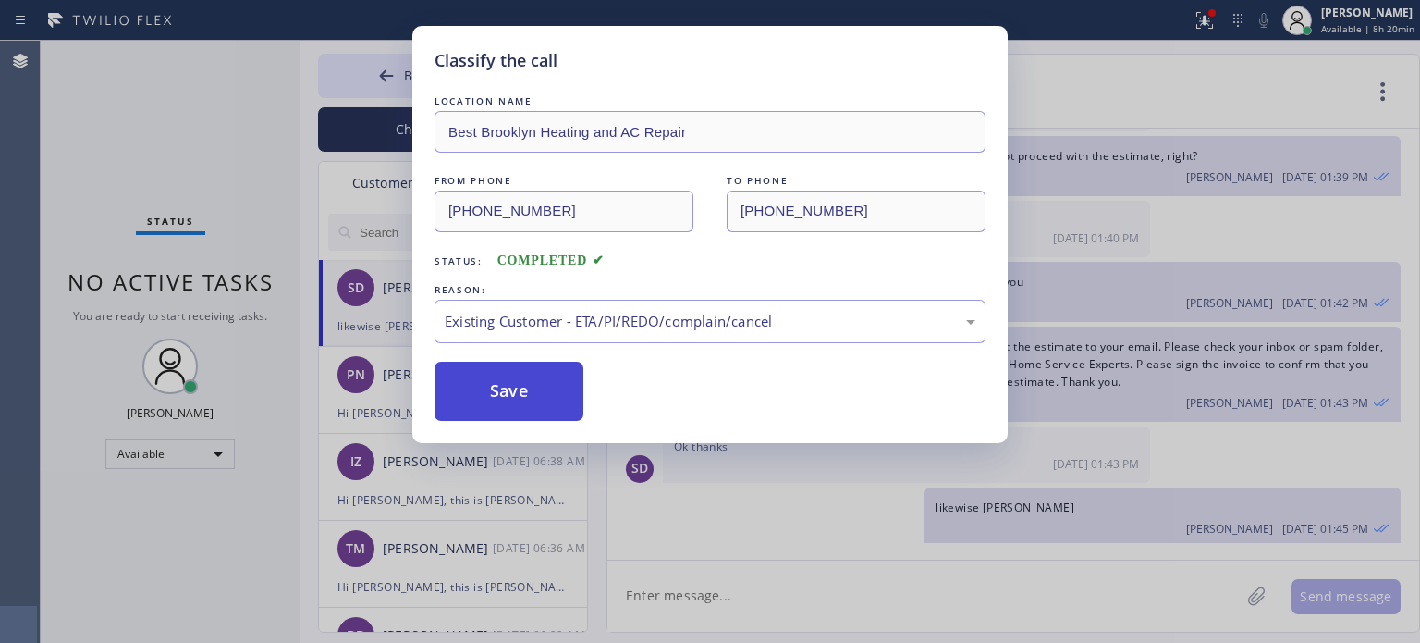
click at [529, 406] on button "Save" at bounding box center [509, 391] width 149 height 59
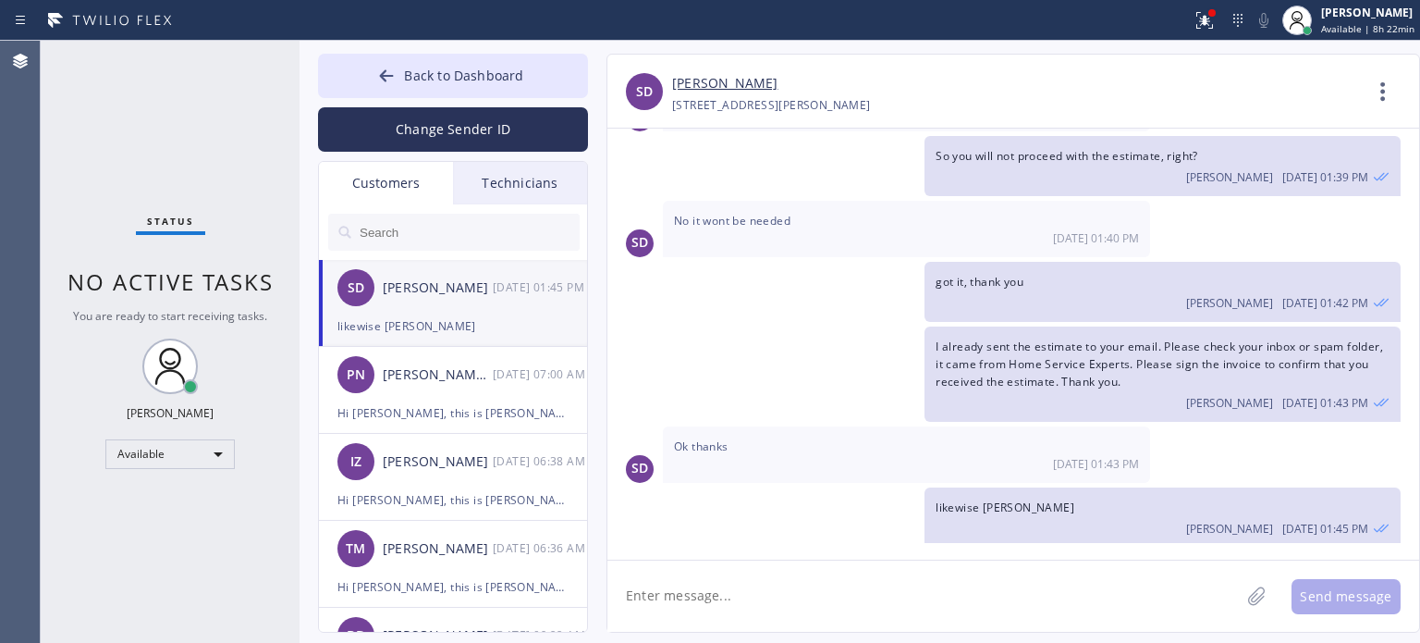
click at [1114, 78] on div "[PERSON_NAME]" at bounding box center [1016, 83] width 689 height 21
click at [775, 601] on textarea at bounding box center [924, 595] width 633 height 71
click at [410, 125] on button "Change Sender ID" at bounding box center [453, 129] width 270 height 44
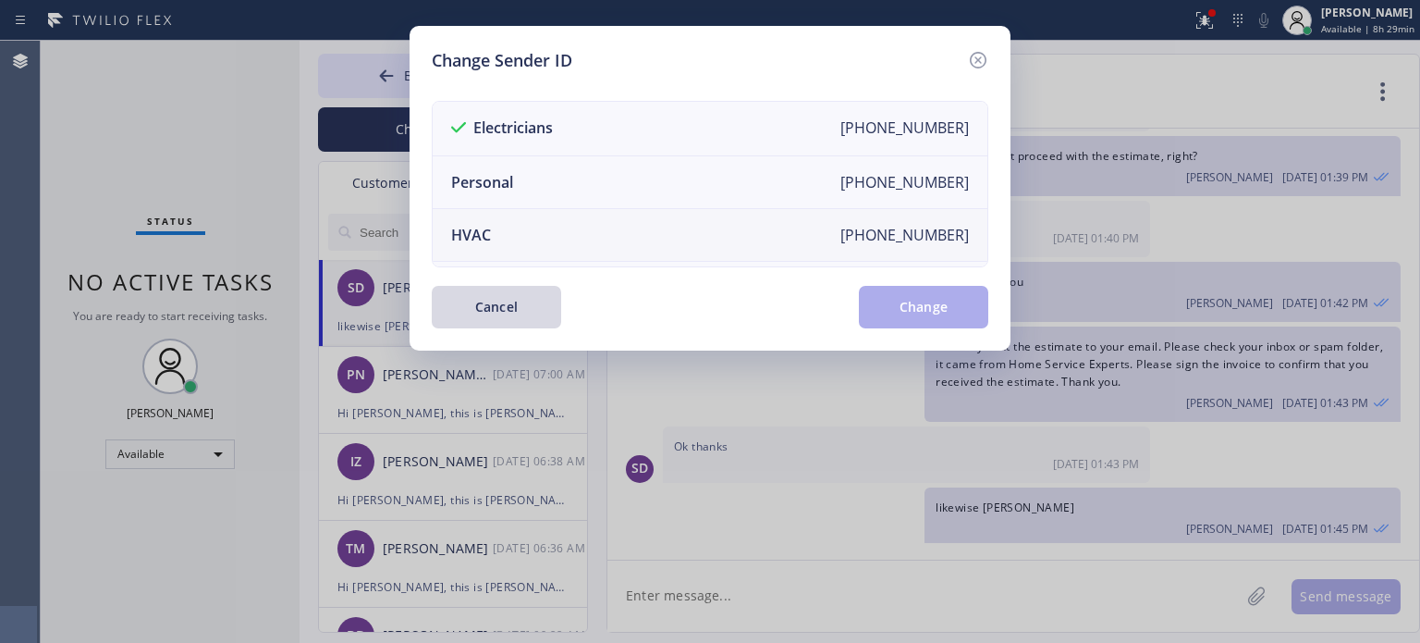
click at [488, 226] on div "HVAC" at bounding box center [471, 235] width 40 height 20
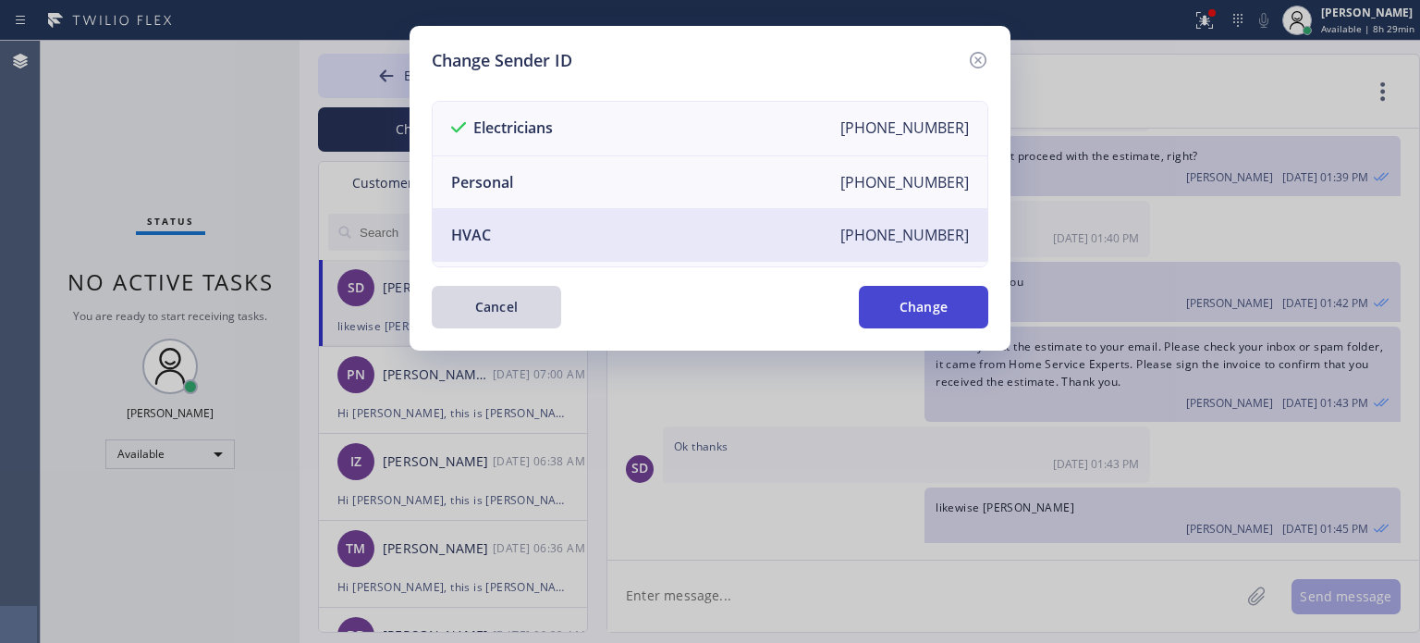
click at [953, 309] on button "Change" at bounding box center [923, 307] width 129 height 43
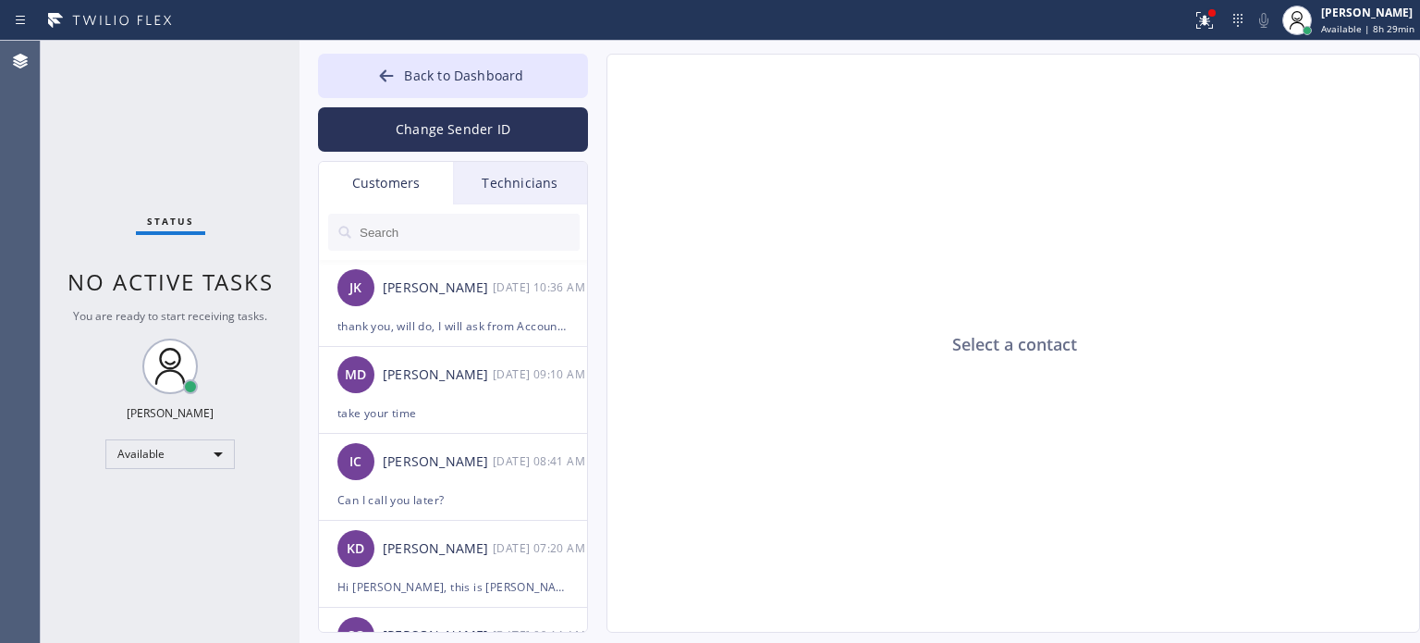
click at [395, 198] on div "Customers" at bounding box center [386, 183] width 134 height 43
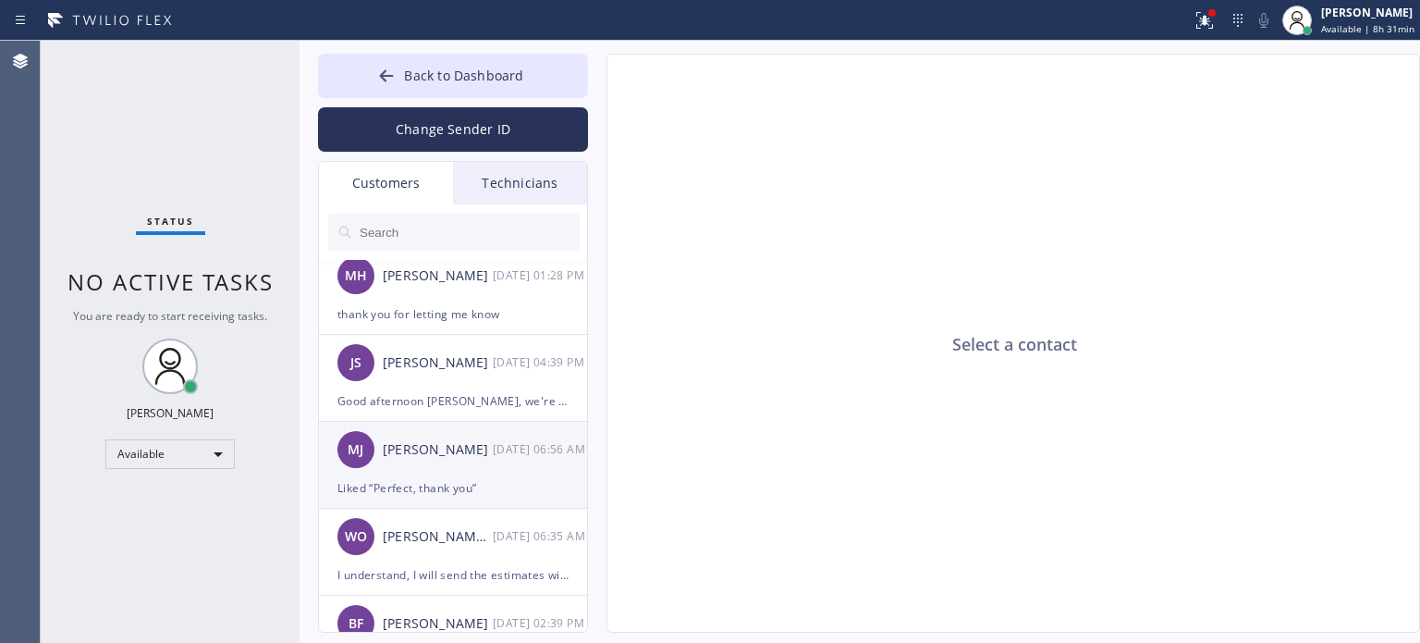
scroll to position [740, 0]
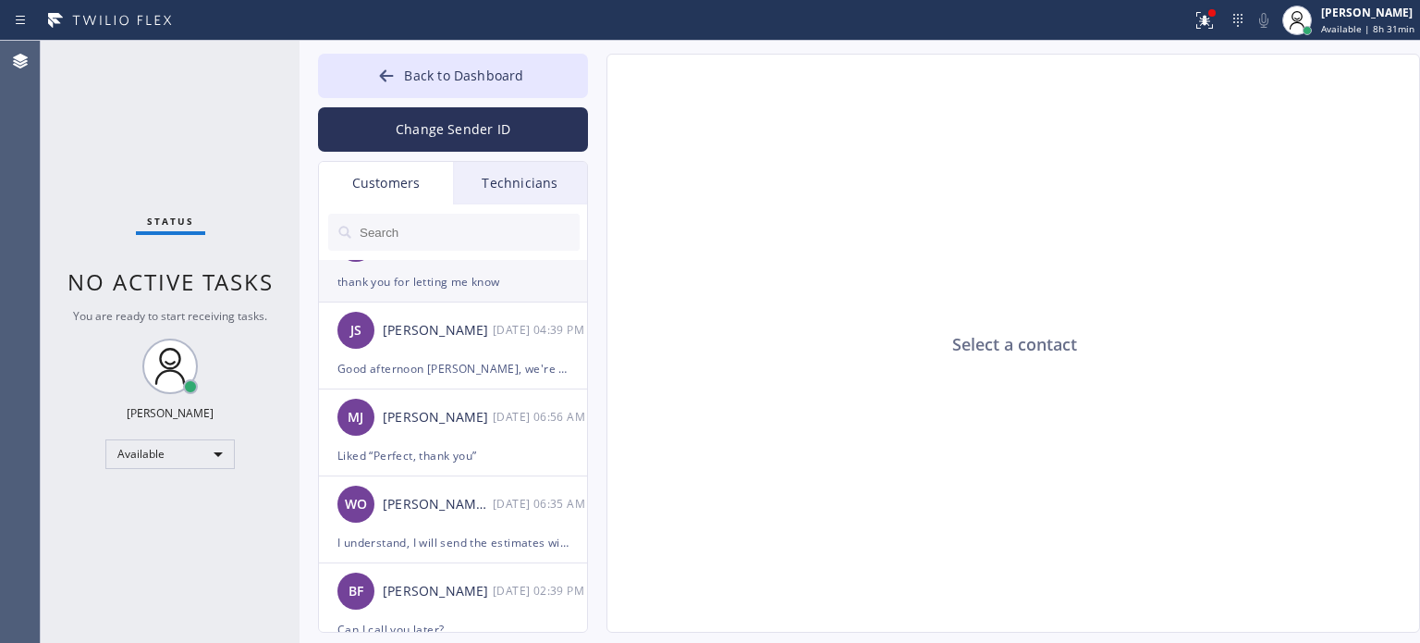
click at [431, 291] on div "thank you for letting me know" at bounding box center [453, 281] width 231 height 21
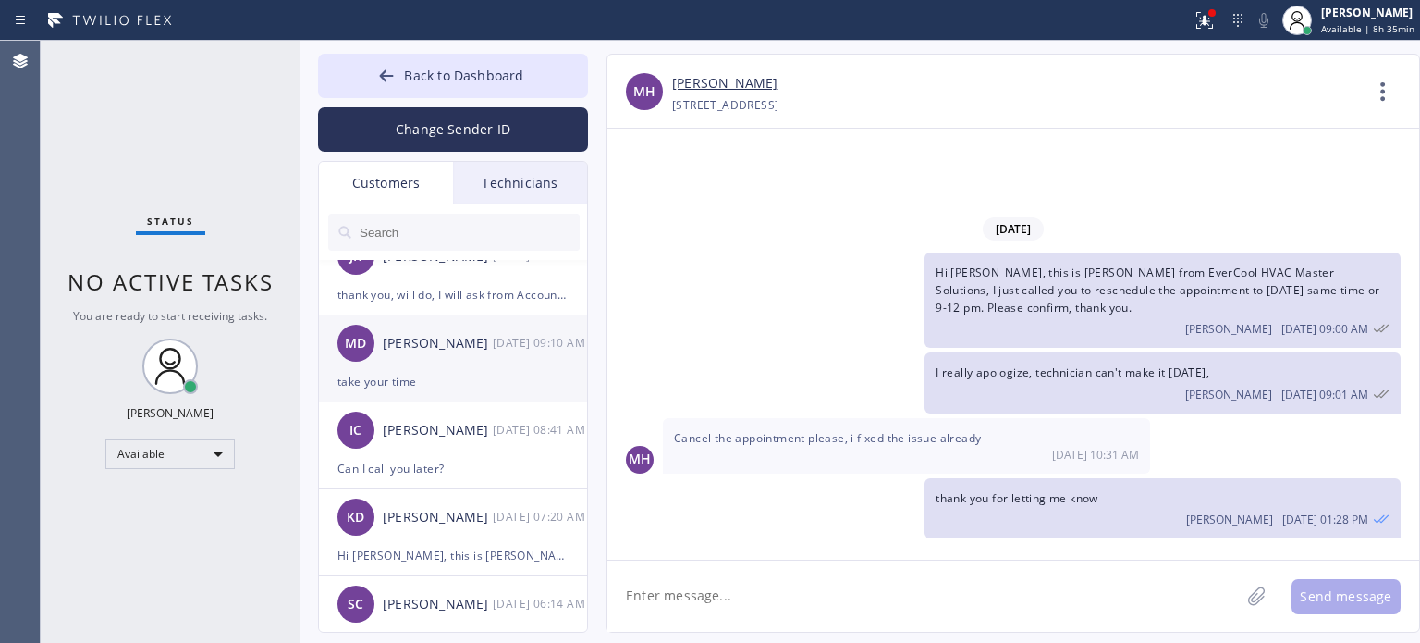
scroll to position [0, 0]
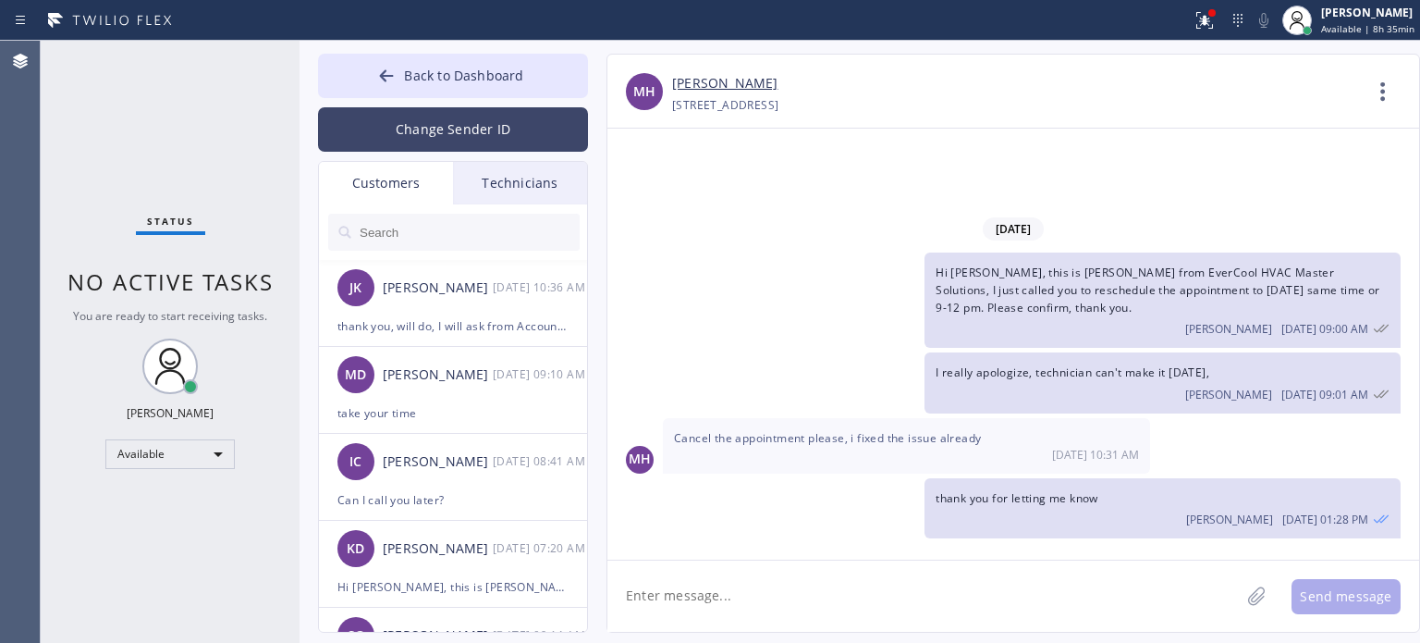
click at [441, 134] on button "Change Sender ID" at bounding box center [453, 129] width 270 height 44
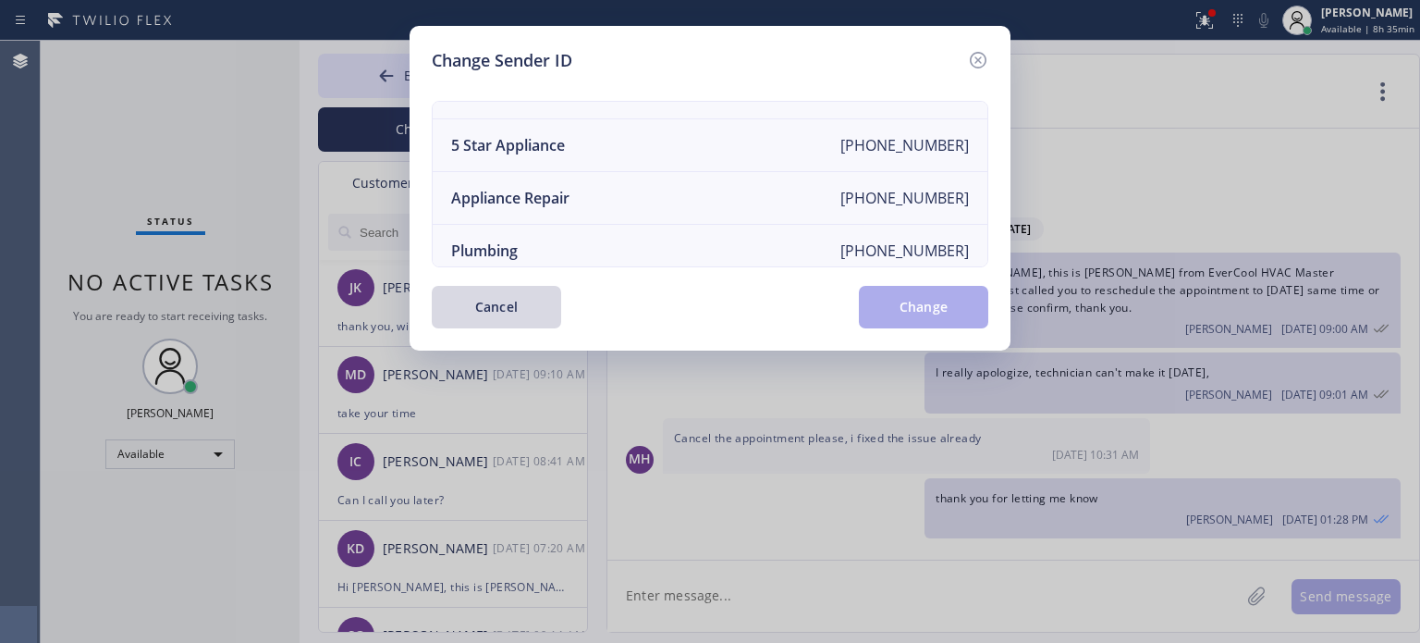
scroll to position [215, 0]
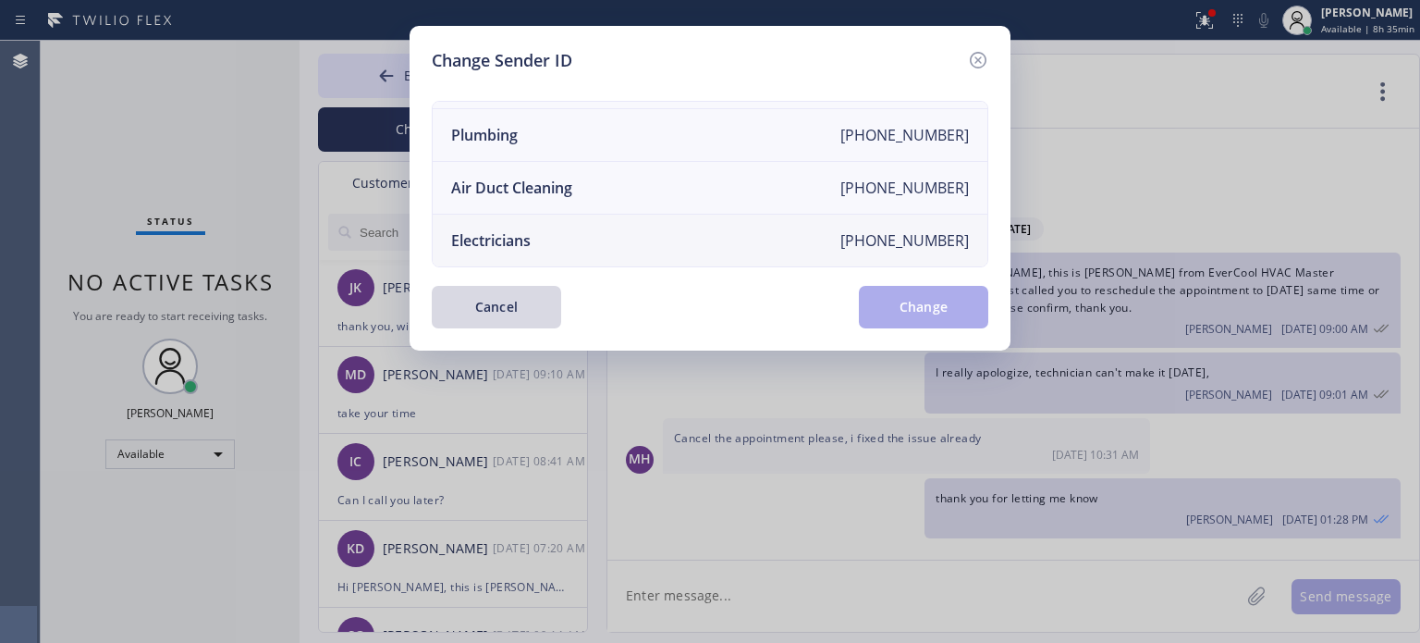
click at [527, 230] on div "Electricians" at bounding box center [491, 240] width 80 height 20
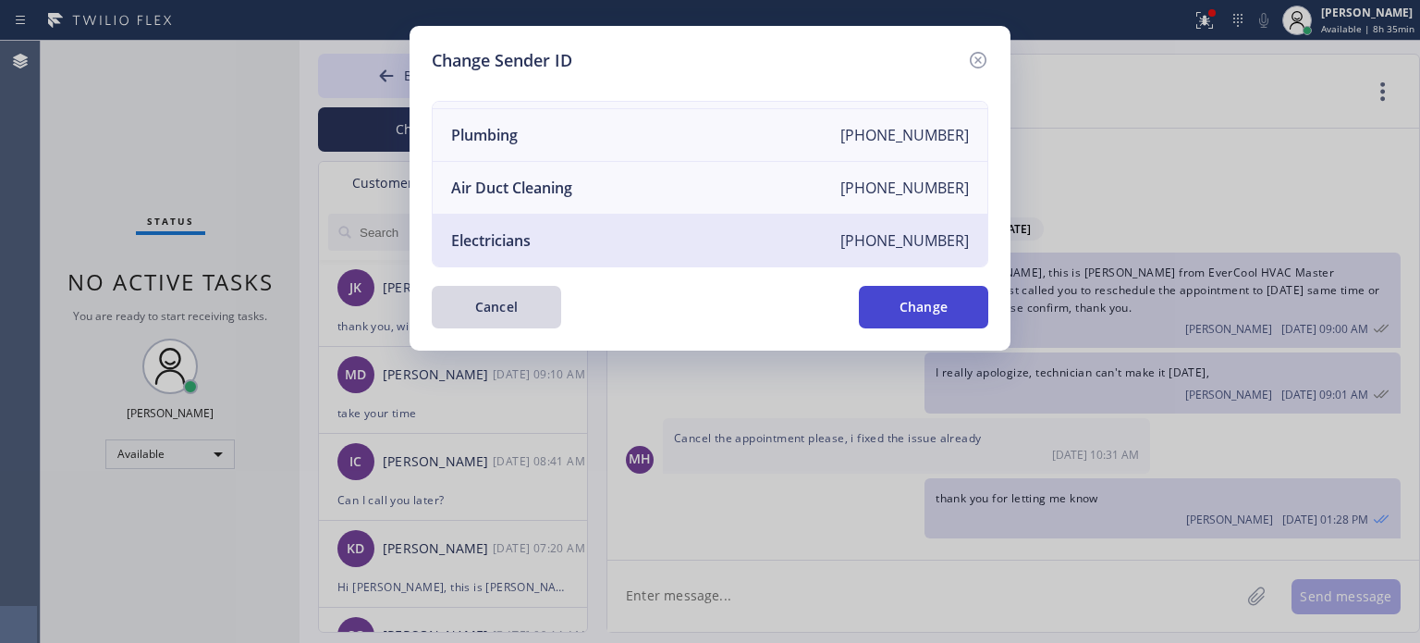
click at [893, 311] on button "Change" at bounding box center [923, 307] width 129 height 43
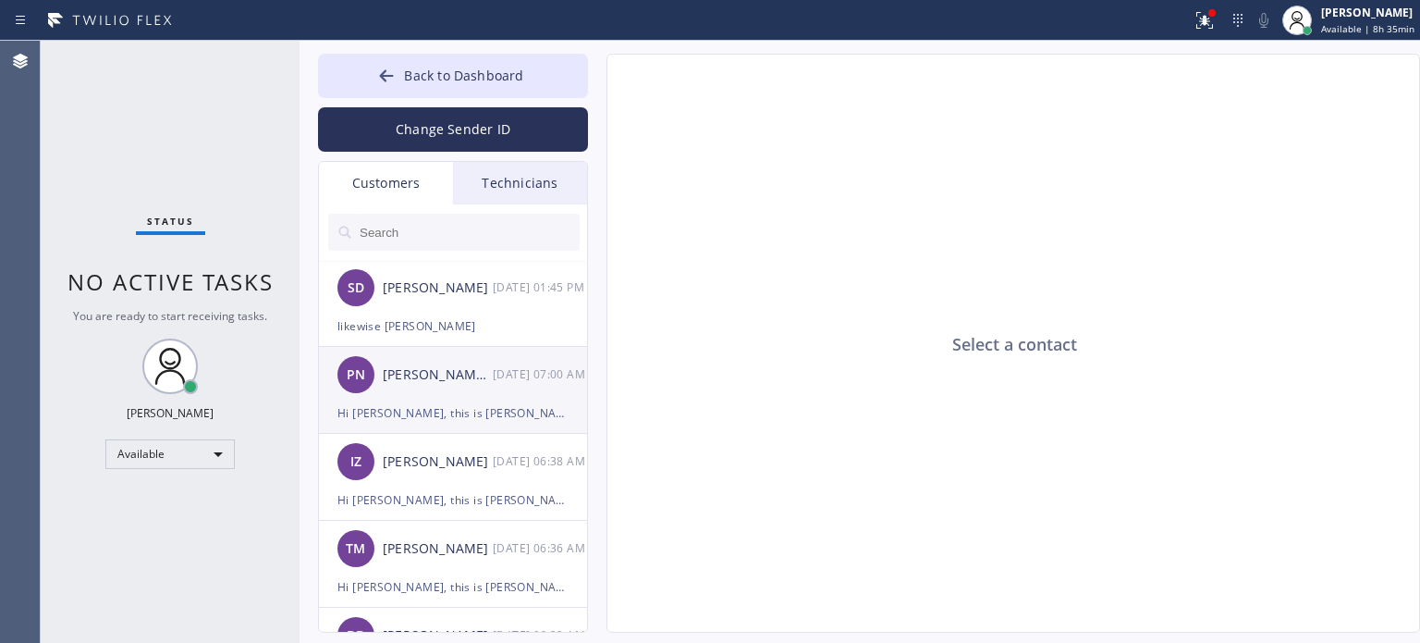
click at [476, 413] on div "Hi [PERSON_NAME], this is [PERSON_NAME] from [PERSON_NAME] Electric, I already …" at bounding box center [453, 412] width 231 height 21
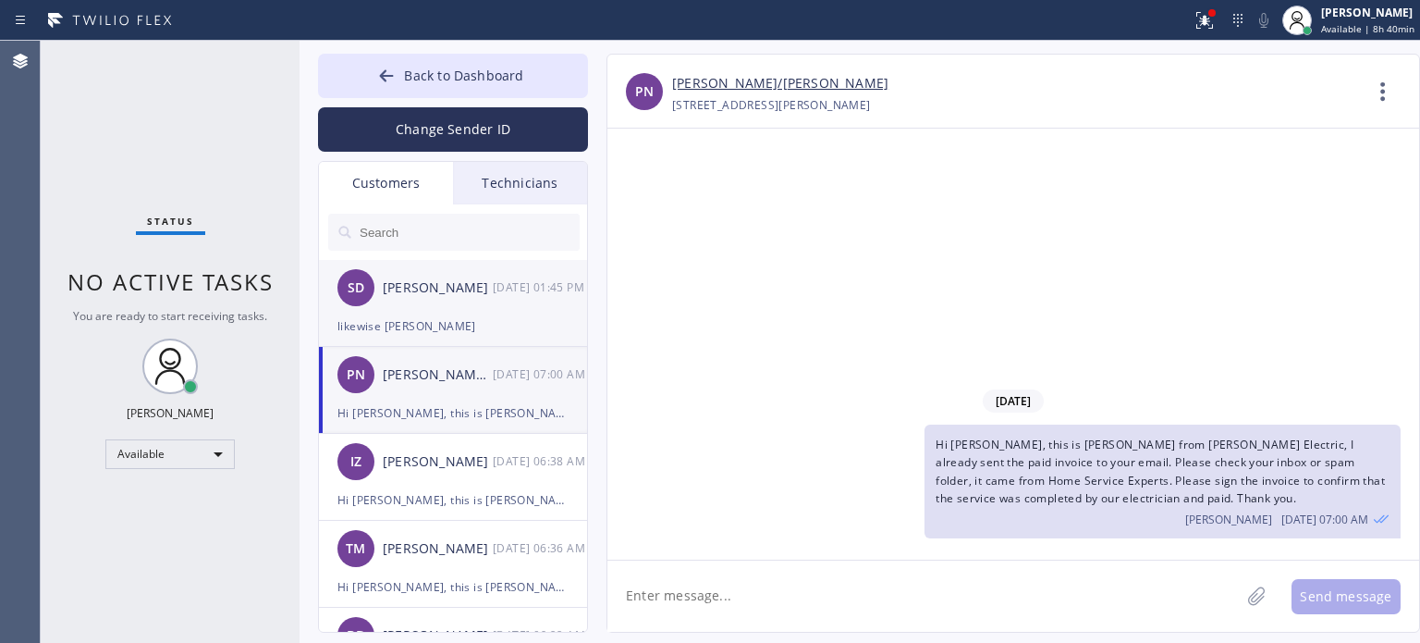
click at [433, 313] on div "SD [PERSON_NAME] [DATE] 01:45 PM" at bounding box center [454, 287] width 270 height 55
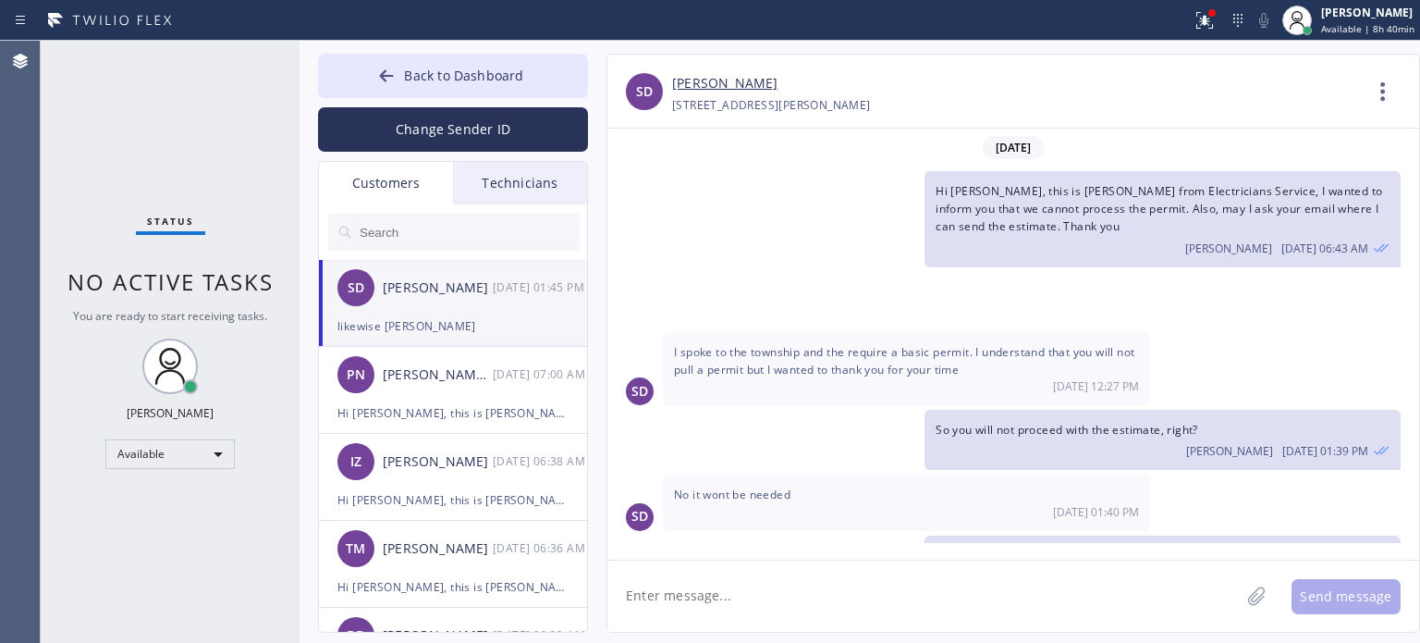
scroll to position [274, 0]
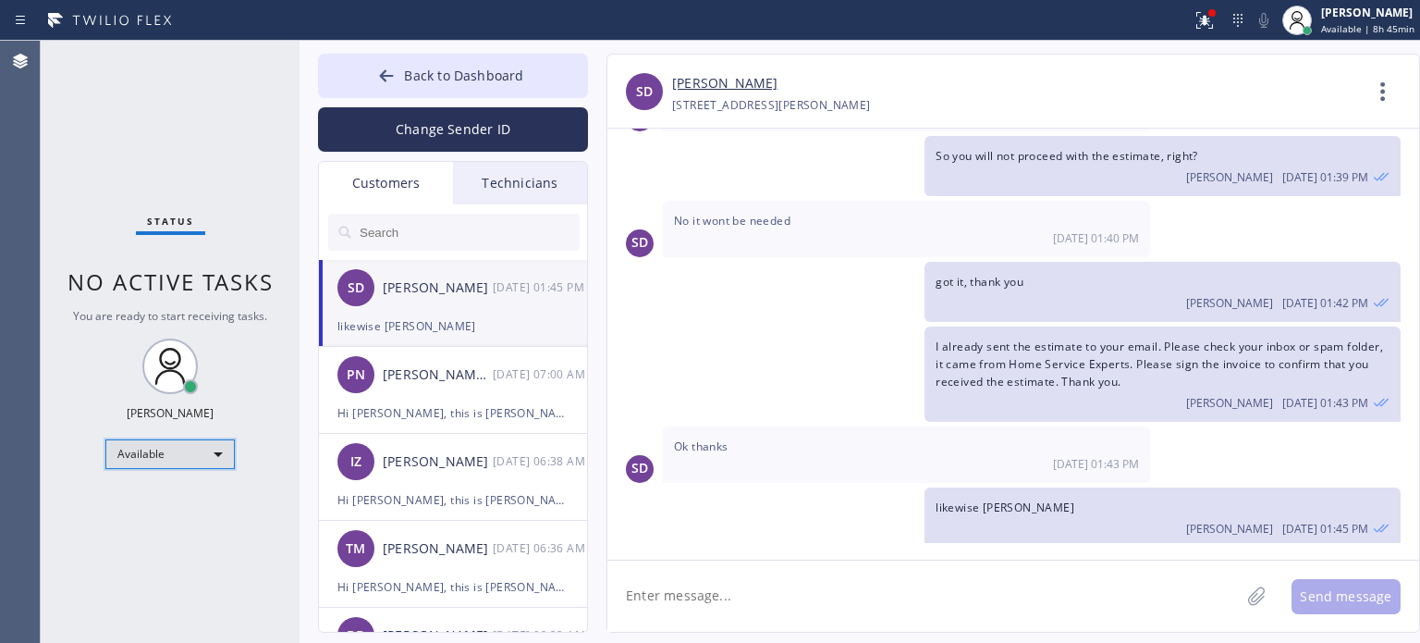
click at [178, 461] on div "Available" at bounding box center [169, 454] width 129 height 30
click at [158, 481] on li "Offline" at bounding box center [169, 479] width 126 height 22
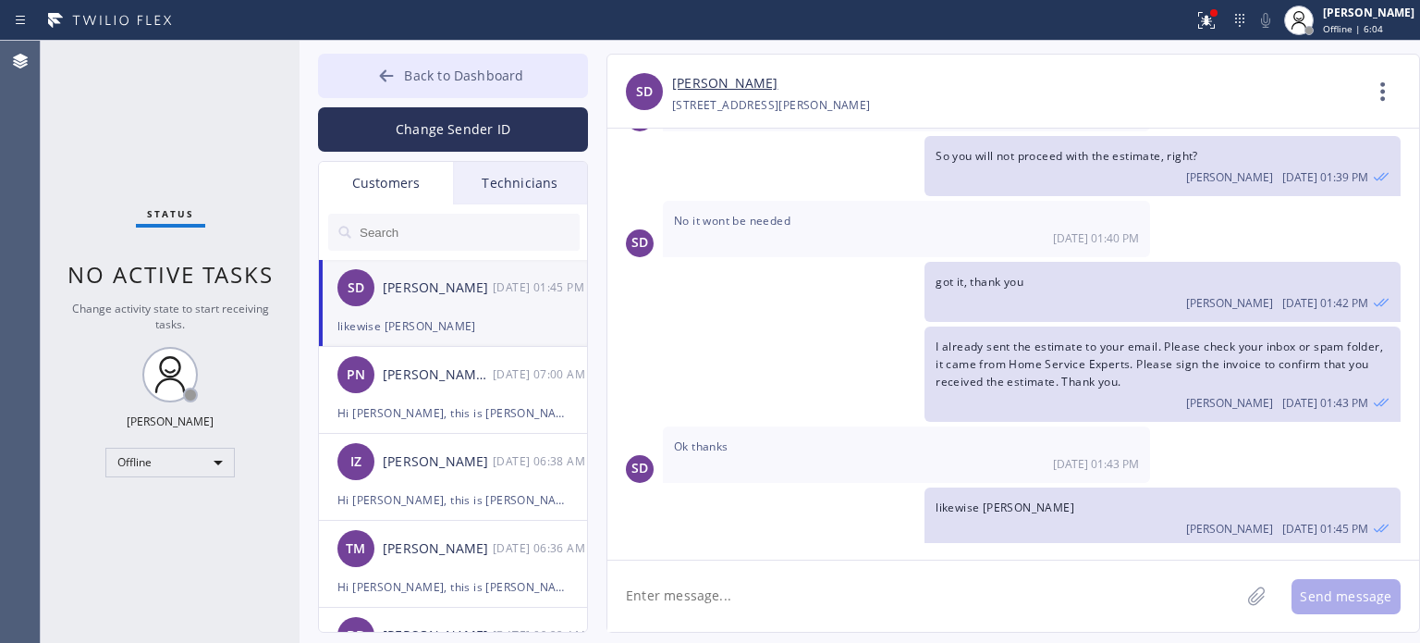
click at [537, 79] on button "Back to Dashboard" at bounding box center [453, 76] width 270 height 44
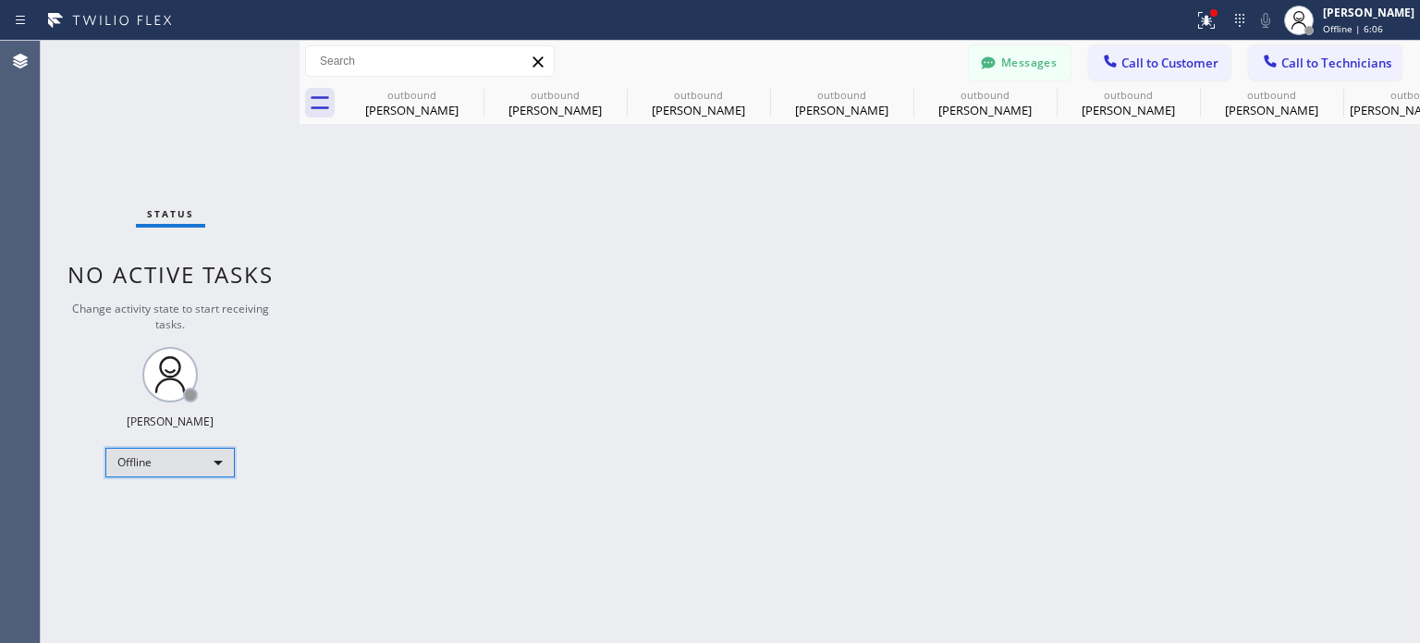
click at [172, 457] on div "Offline" at bounding box center [169, 463] width 129 height 30
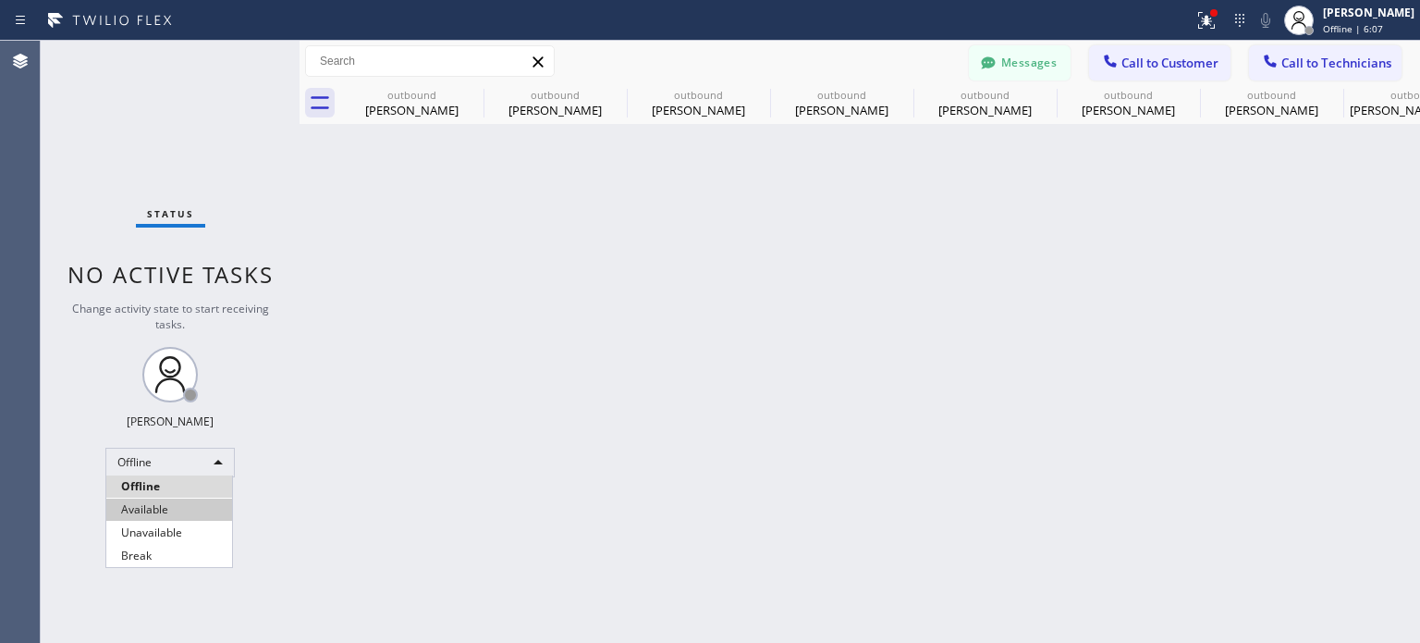
click at [159, 503] on li "Available" at bounding box center [169, 509] width 126 height 22
click at [1114, 71] on div at bounding box center [1111, 63] width 22 height 22
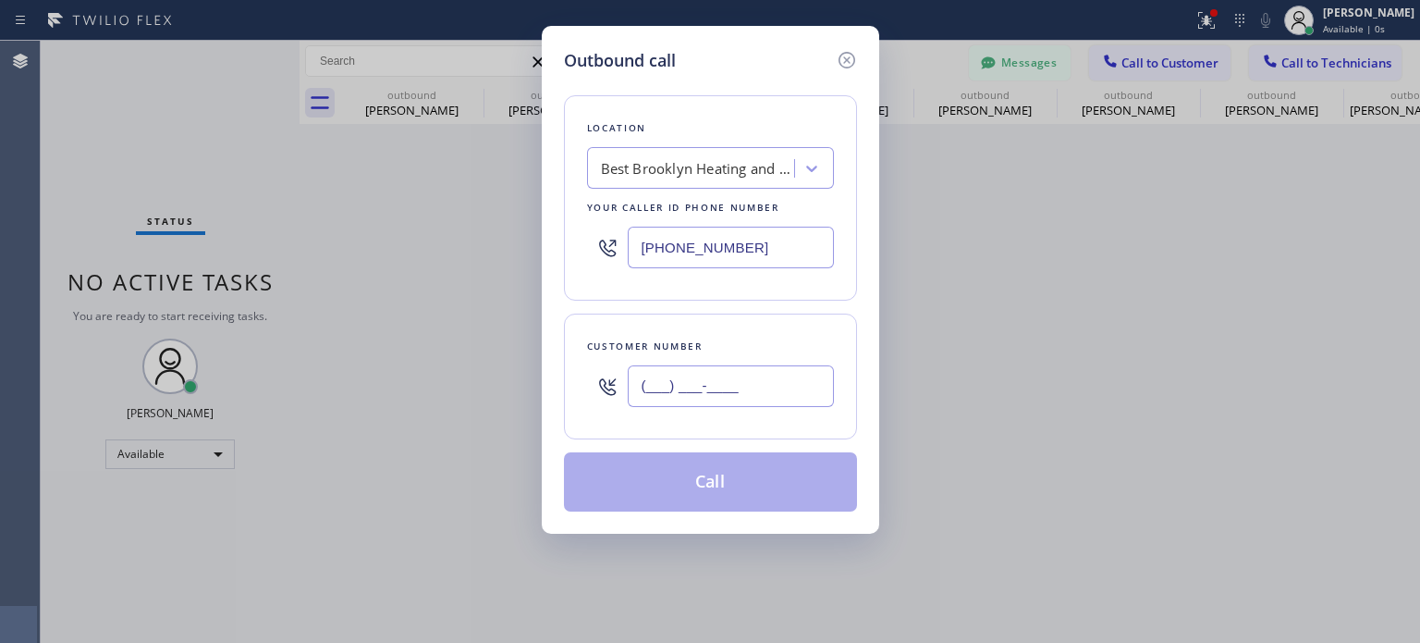
click at [660, 398] on input "(___) ___-____" at bounding box center [731, 386] width 206 height 42
paste input "305) 790-6612"
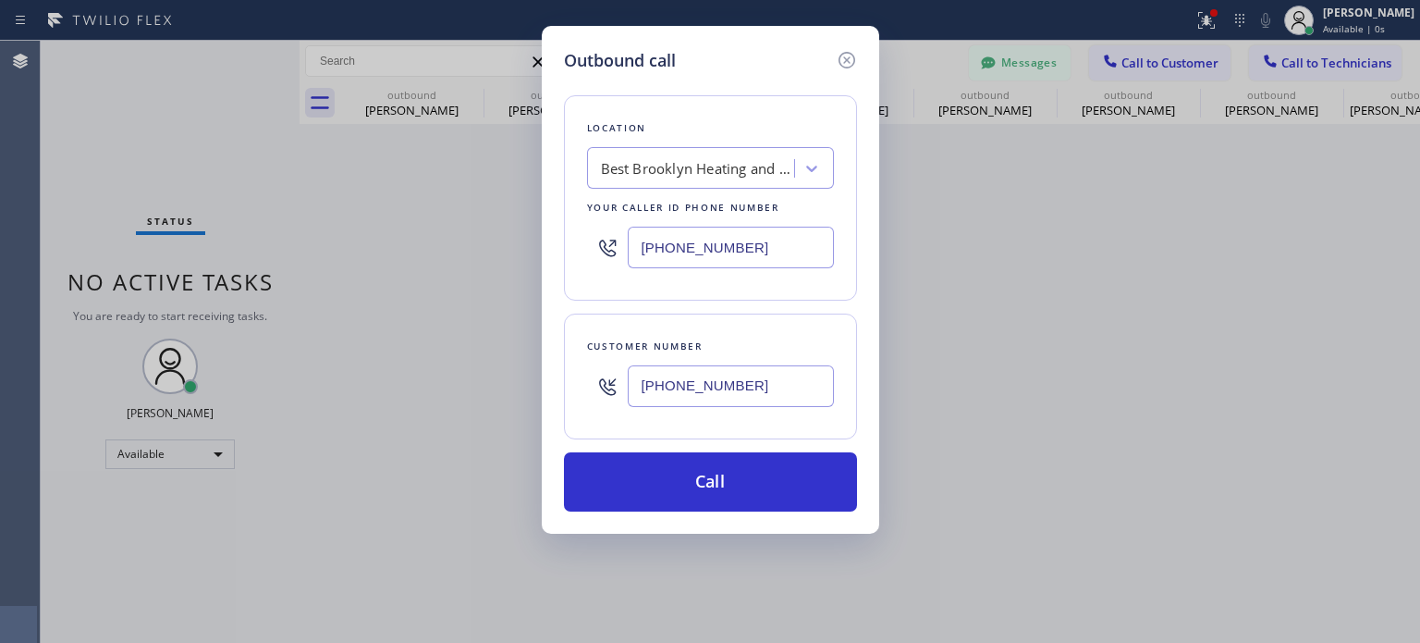
type input "[PHONE_NUMBER]"
click at [676, 248] on input "[PHONE_NUMBER]" at bounding box center [731, 248] width 206 height 42
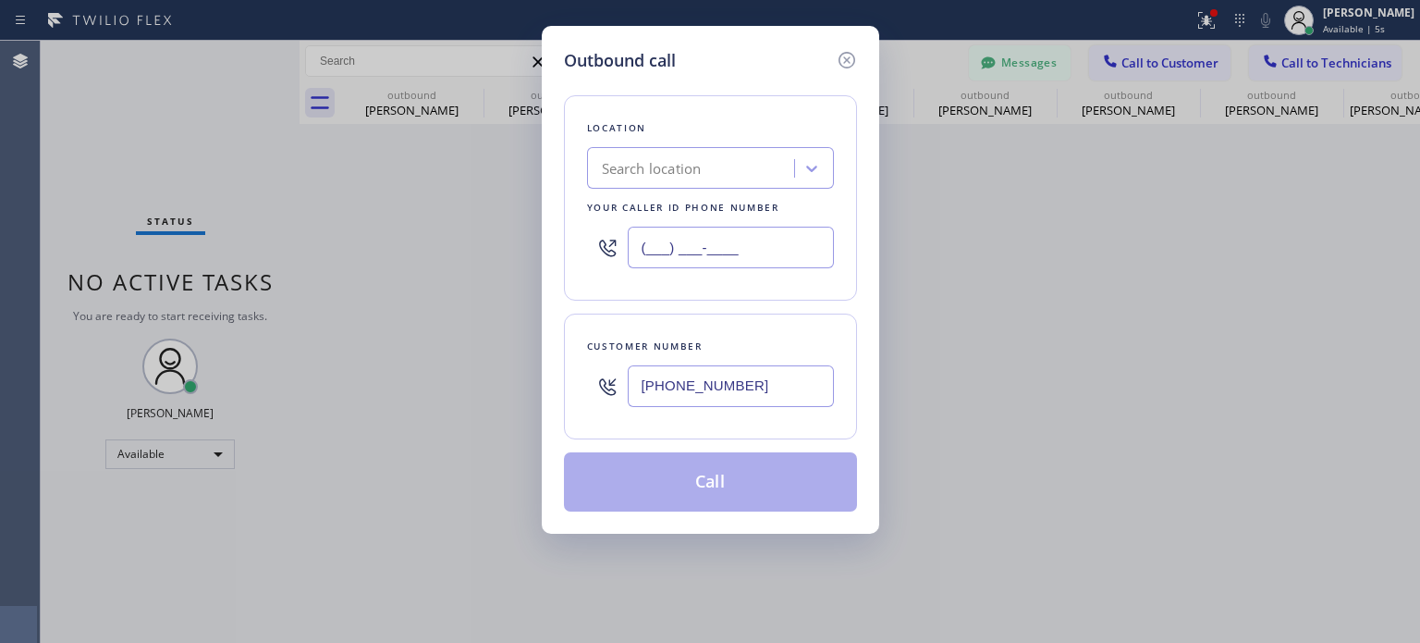
type input "(___) ___-____"
click at [677, 172] on div "Search location" at bounding box center [652, 168] width 100 height 21
paste input "Elite AC Heating Repair"
type input "Elite AC Heating Repair"
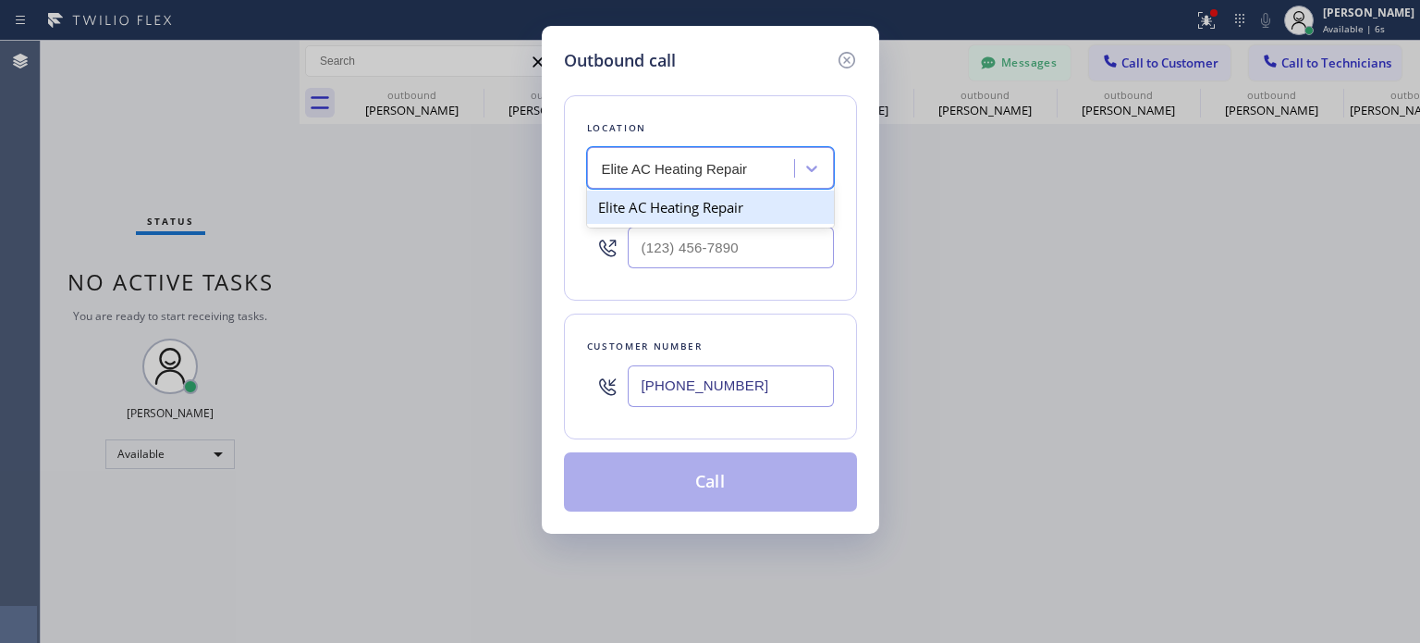
click at [657, 204] on div "Elite AC Heating Repair" at bounding box center [710, 207] width 247 height 33
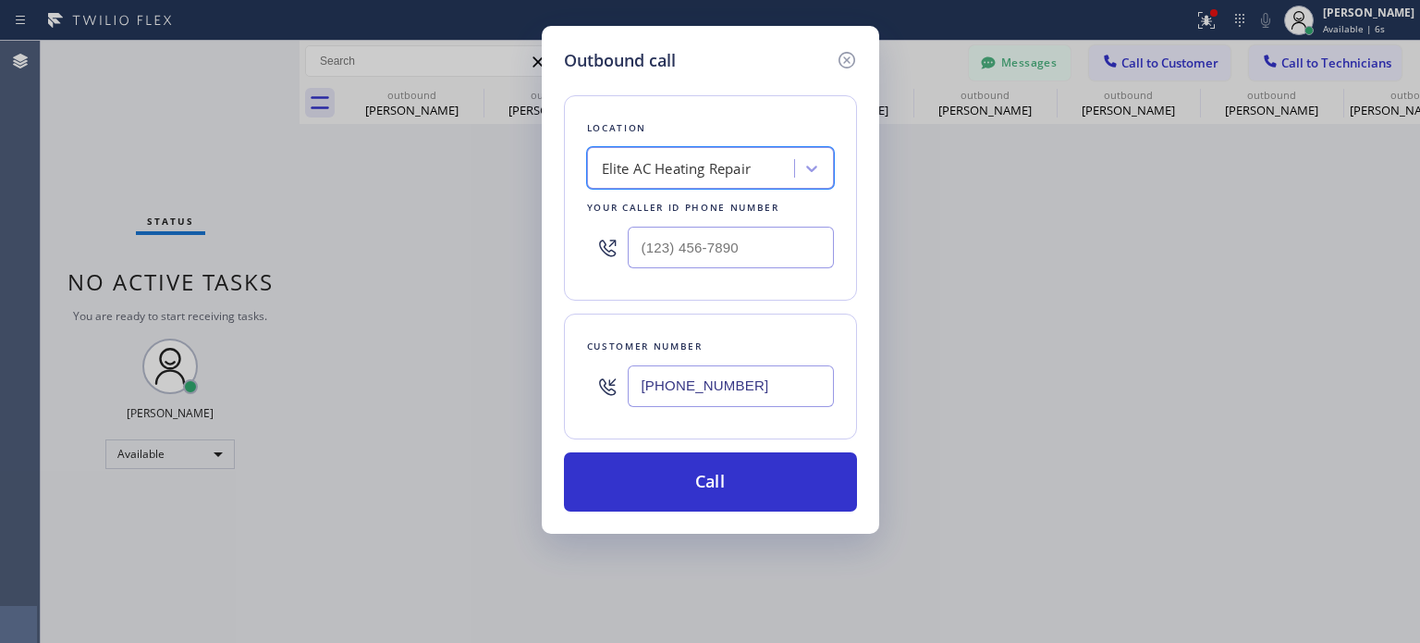
type input "[PHONE_NUMBER]"
drag, startPoint x: 666, startPoint y: 488, endPoint x: 803, endPoint y: 285, distance: 245.2
click at [665, 486] on button "Call" at bounding box center [710, 481] width 293 height 59
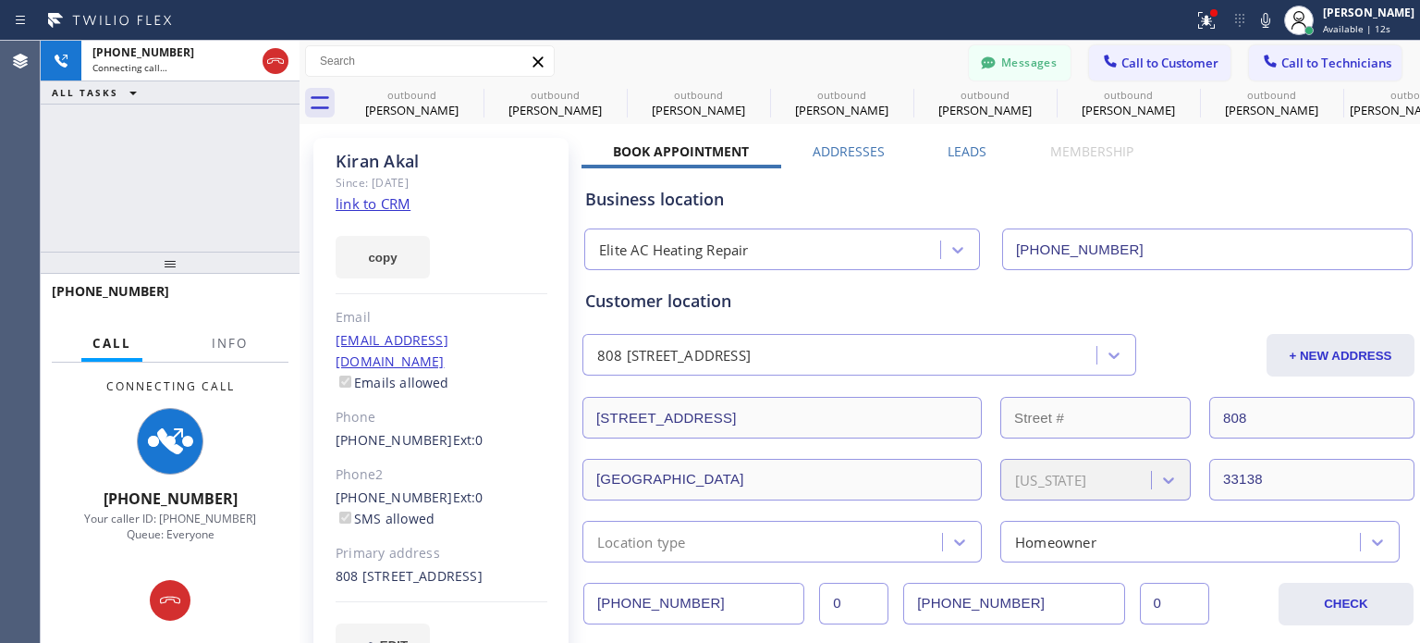
type input "[PHONE_NUMBER]"
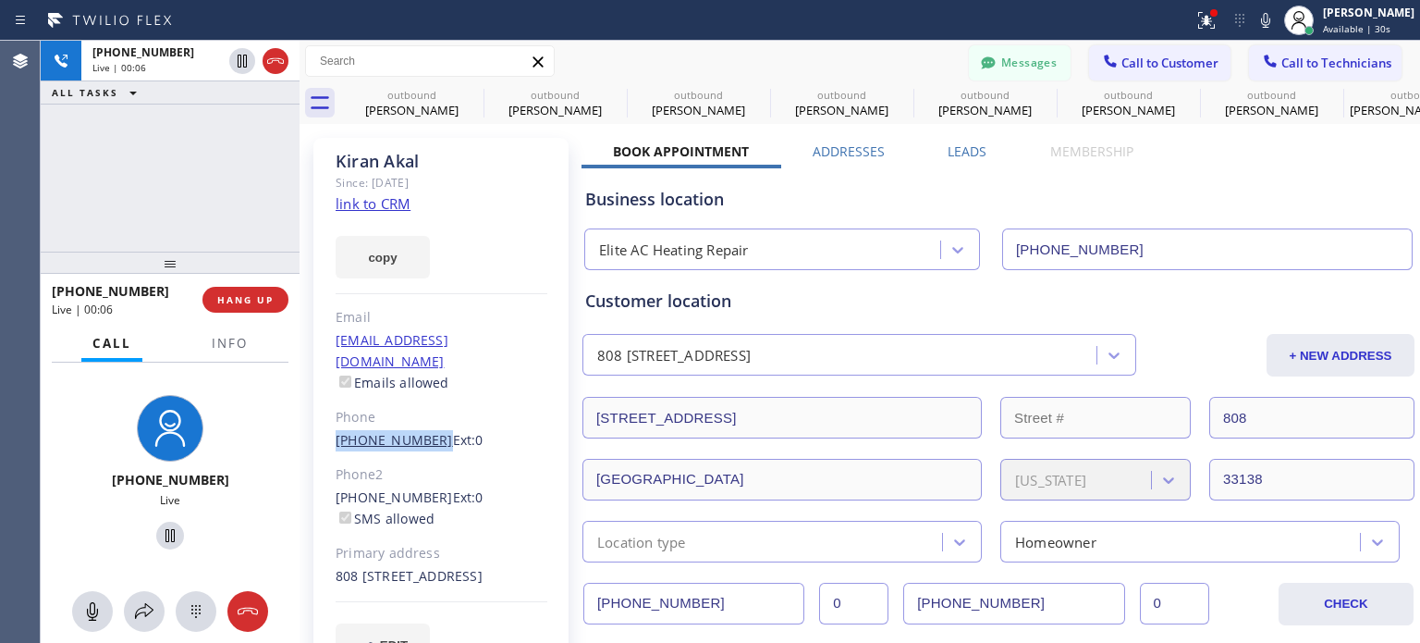
drag, startPoint x: 323, startPoint y: 424, endPoint x: 425, endPoint y: 422, distance: 102.7
click at [425, 422] on div "[PERSON_NAME] Since: [DATE] link to CRM copy Email [EMAIL_ADDRESS][DOMAIN_NAME]…" at bounding box center [440, 413] width 255 height 550
copy link "[PHONE_NUMBER]"
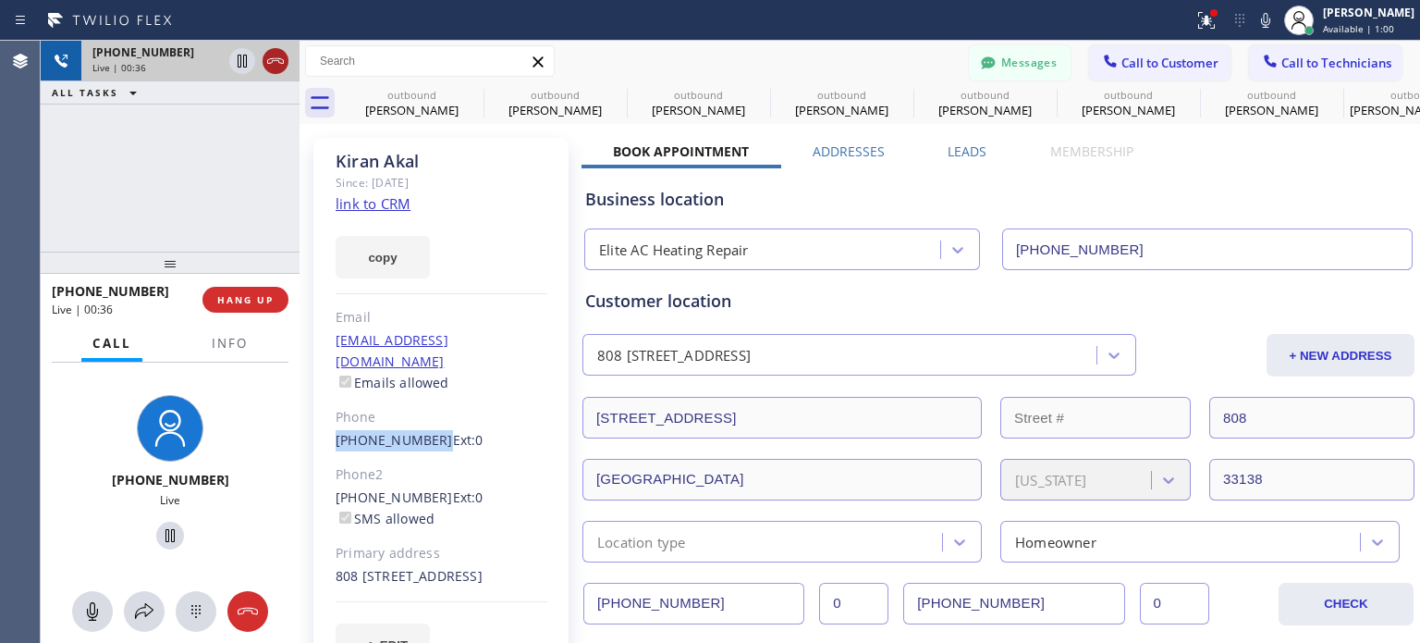
click at [270, 55] on icon at bounding box center [275, 61] width 22 height 22
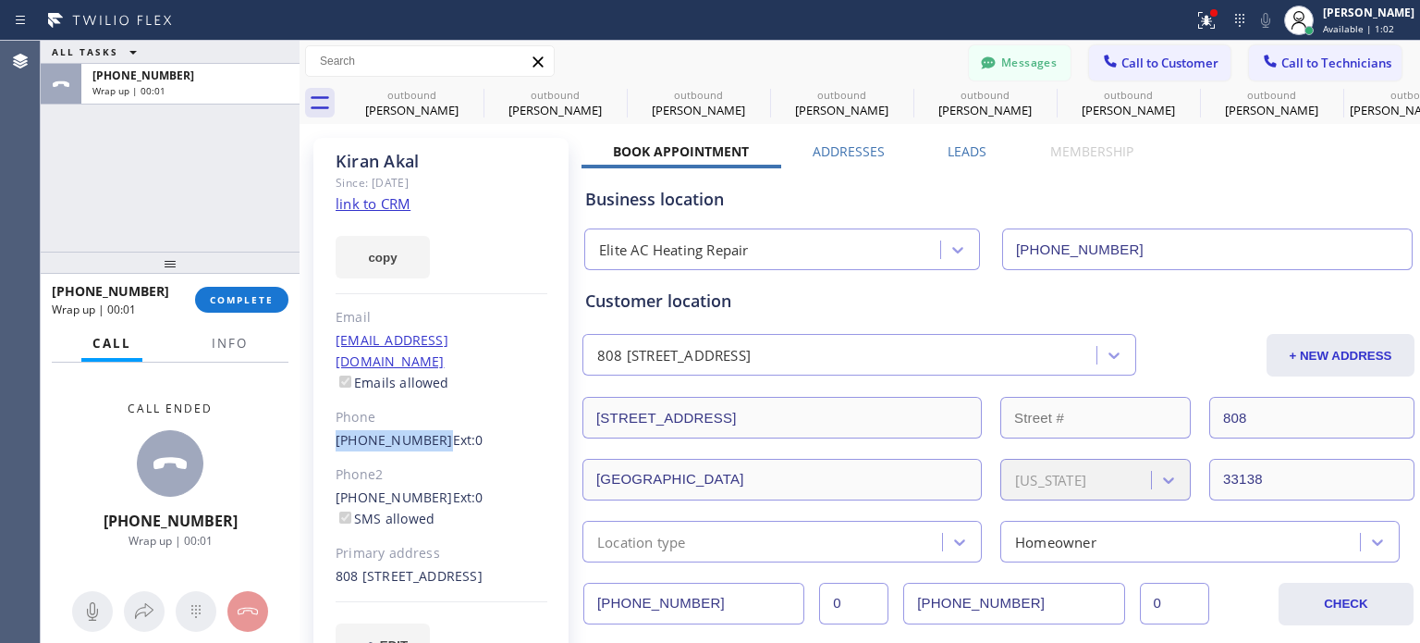
copy link "[PHONE_NUMBER]"
click at [280, 305] on button "COMPLETE" at bounding box center [241, 300] width 93 height 26
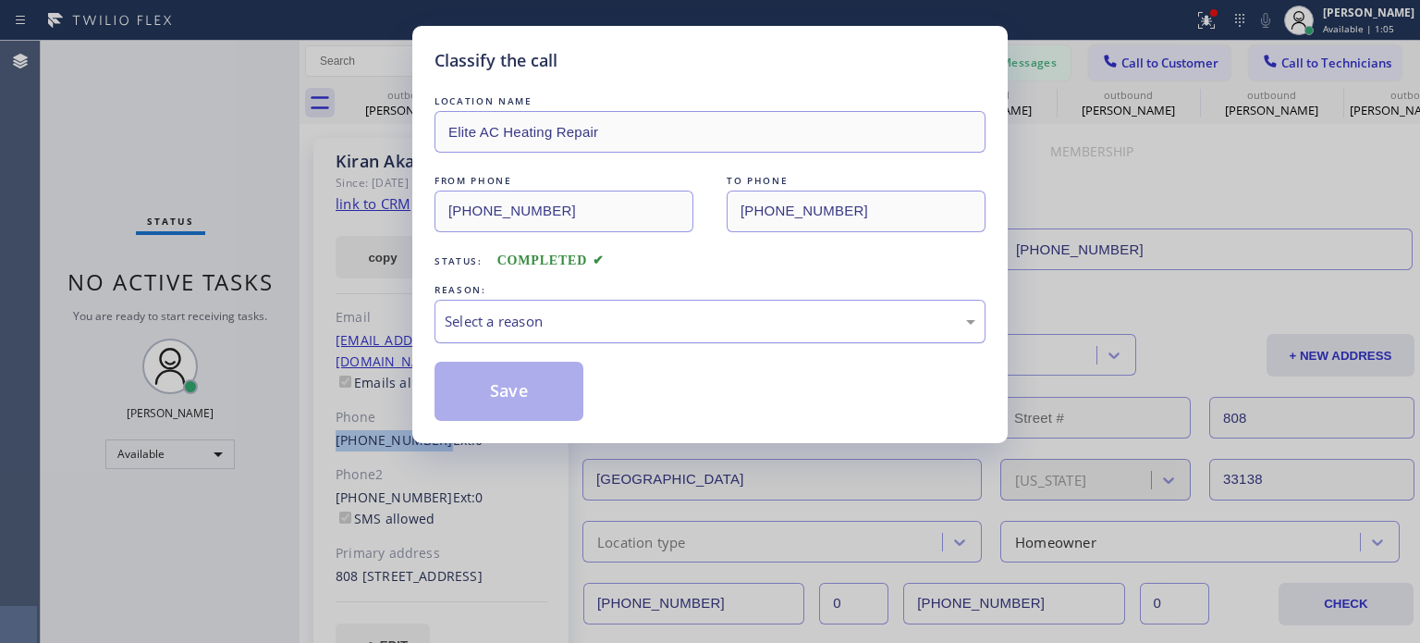
click at [561, 318] on div "Select a reason" at bounding box center [710, 321] width 531 height 21
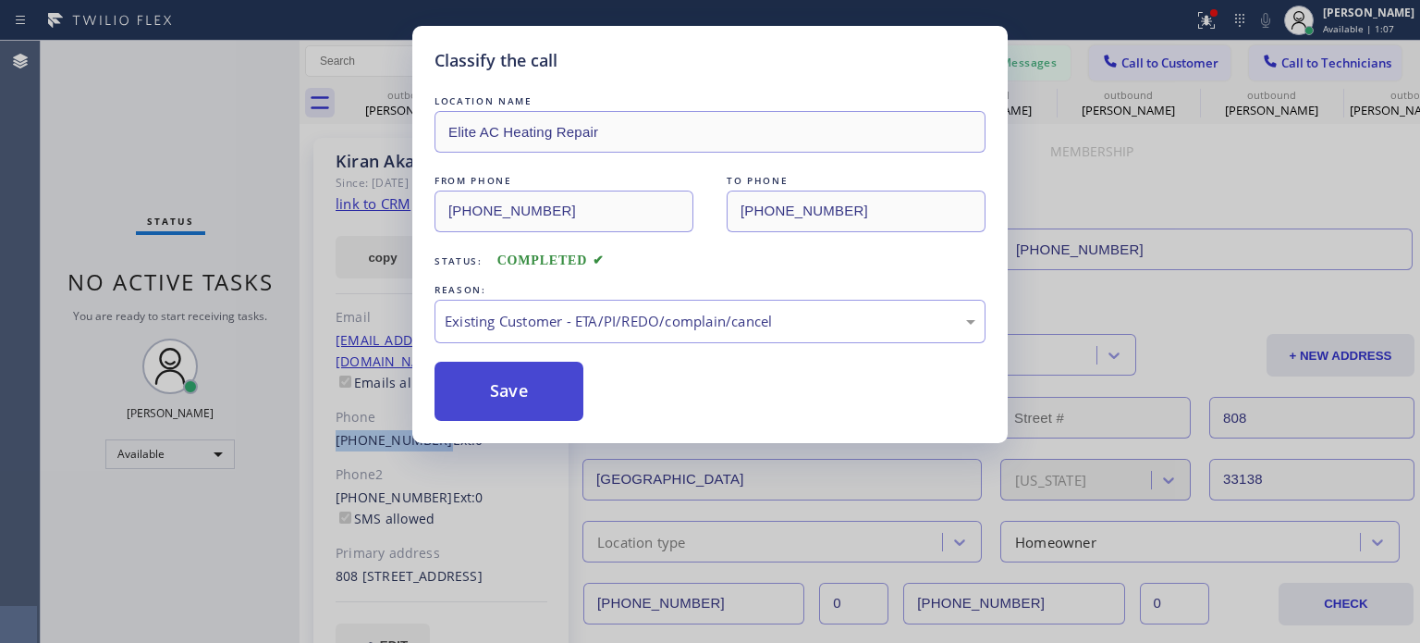
click at [559, 391] on button "Save" at bounding box center [509, 391] width 149 height 59
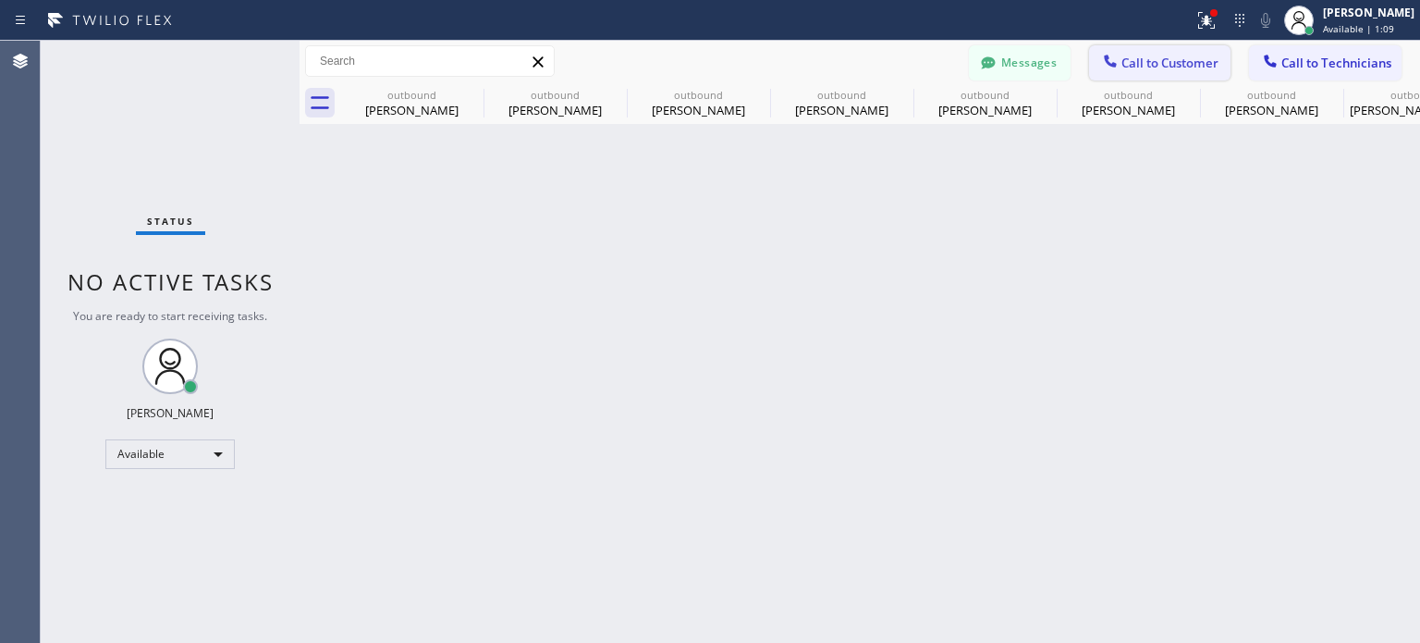
drag, startPoint x: 1100, startPoint y: 61, endPoint x: 914, endPoint y: 178, distance: 219.4
click at [1100, 61] on div at bounding box center [1111, 63] width 22 height 22
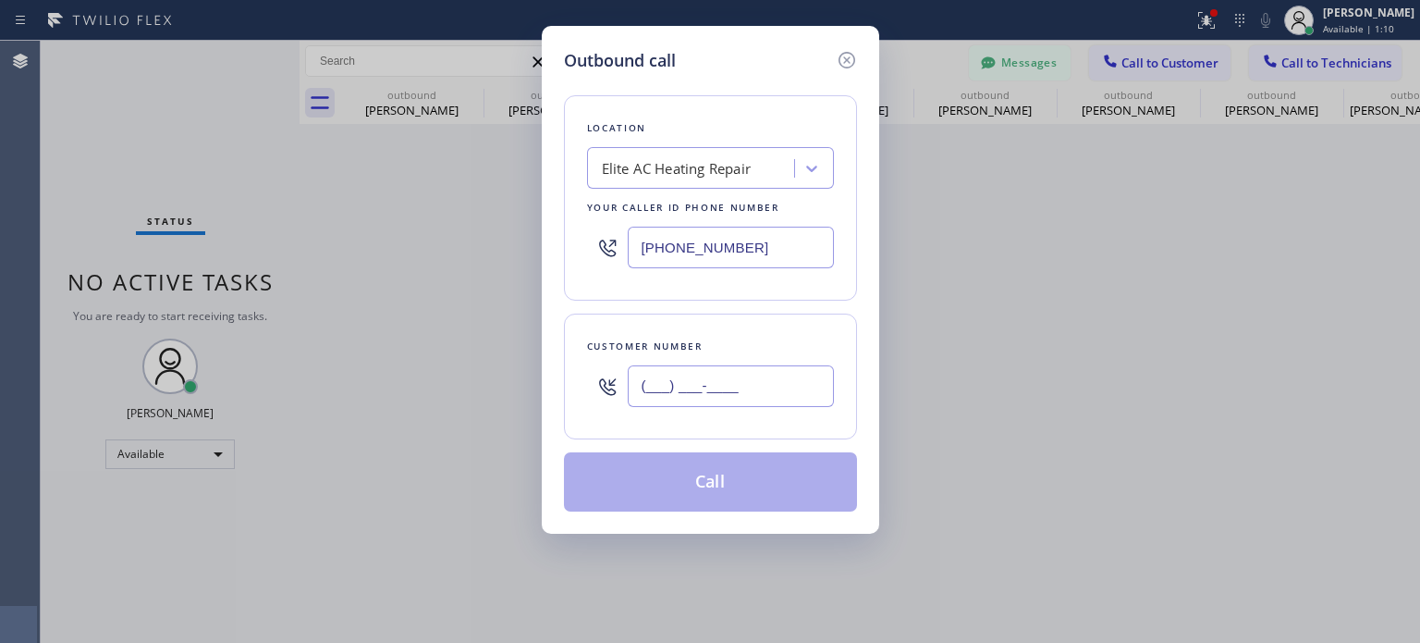
click at [670, 392] on input "(___) ___-____" at bounding box center [731, 386] width 206 height 42
paste input "305) 240-0793"
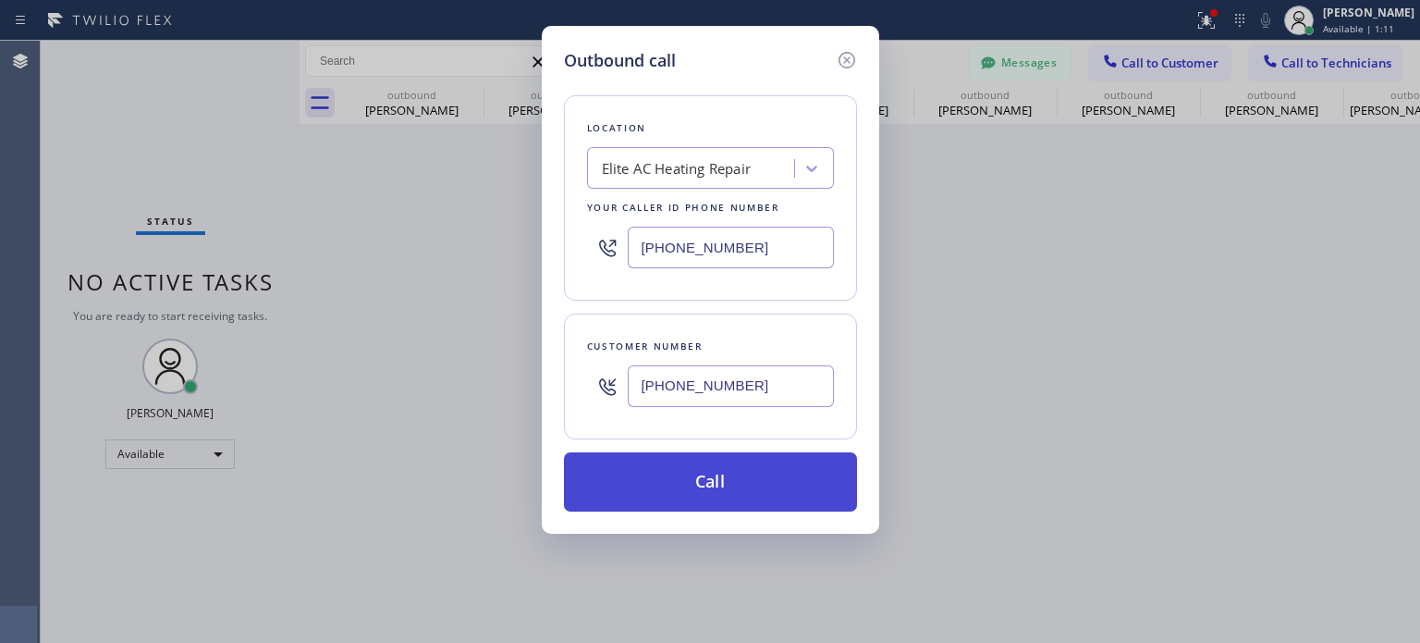
type input "[PHONE_NUMBER]"
click at [657, 480] on button "Call" at bounding box center [710, 481] width 293 height 59
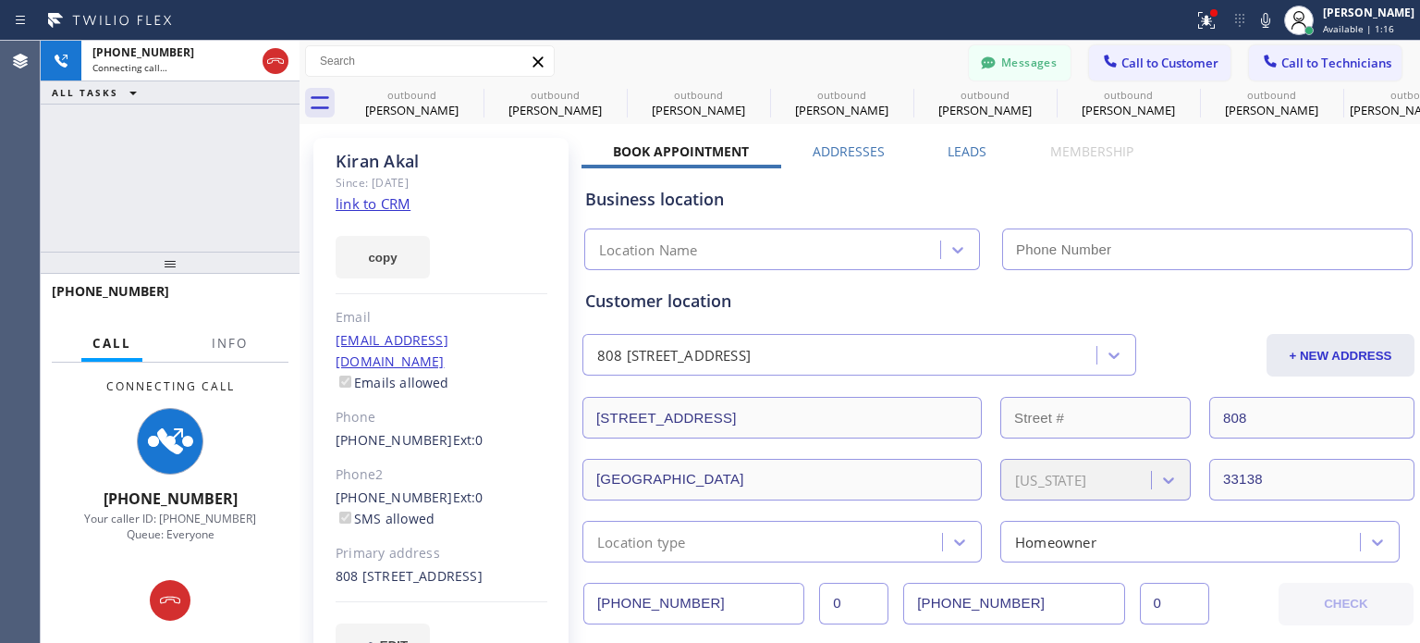
type input "[PHONE_NUMBER]"
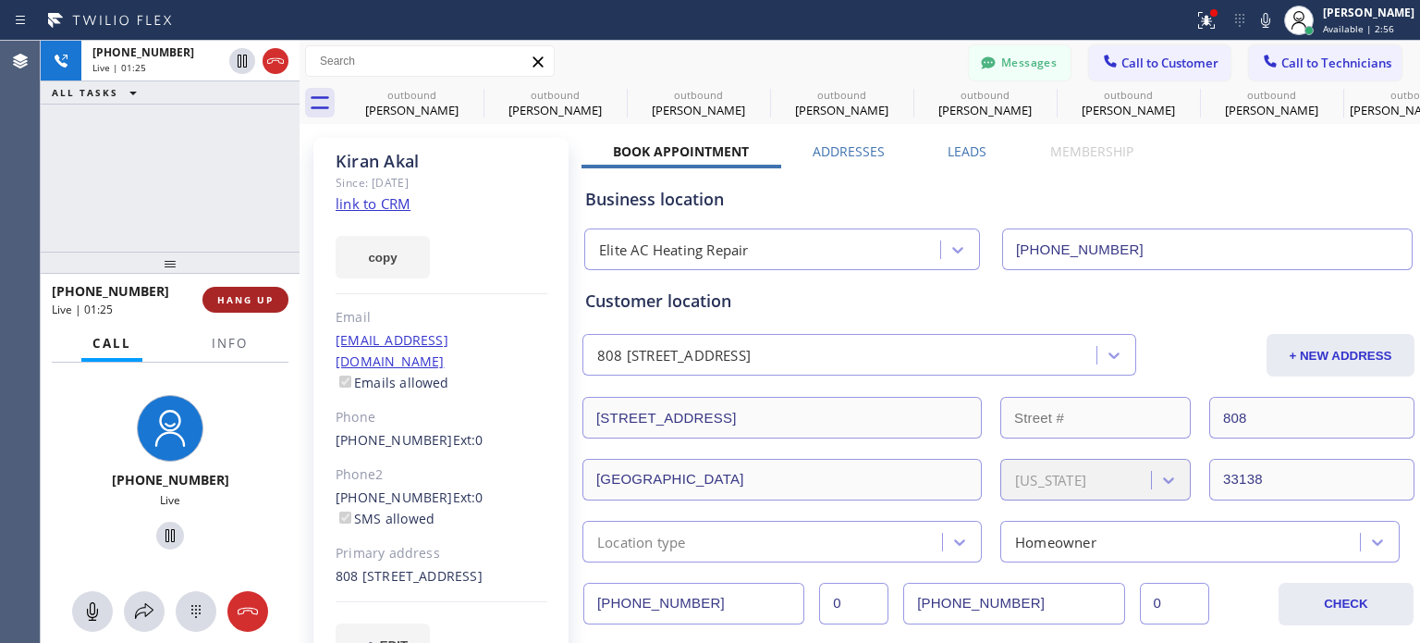
click at [259, 302] on span "HANG UP" at bounding box center [245, 299] width 56 height 13
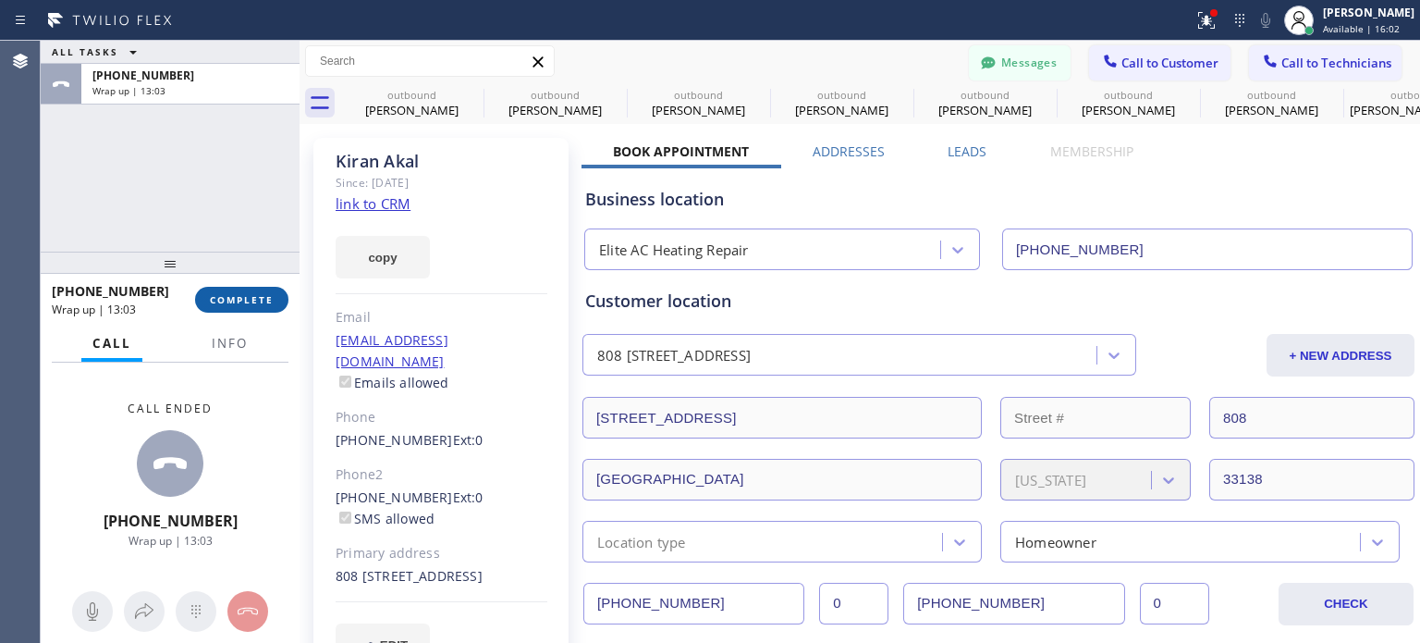
click at [254, 301] on span "COMPLETE" at bounding box center [242, 299] width 64 height 13
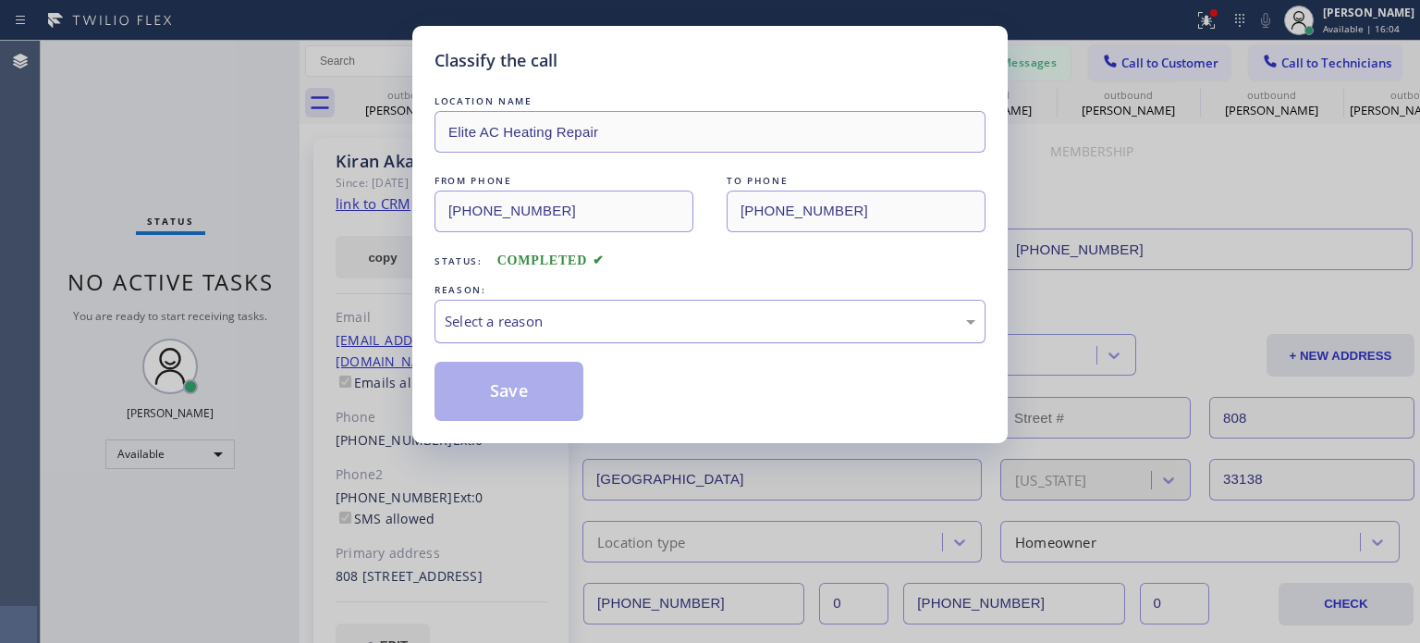
click at [515, 321] on div "Select a reason" at bounding box center [710, 321] width 531 height 21
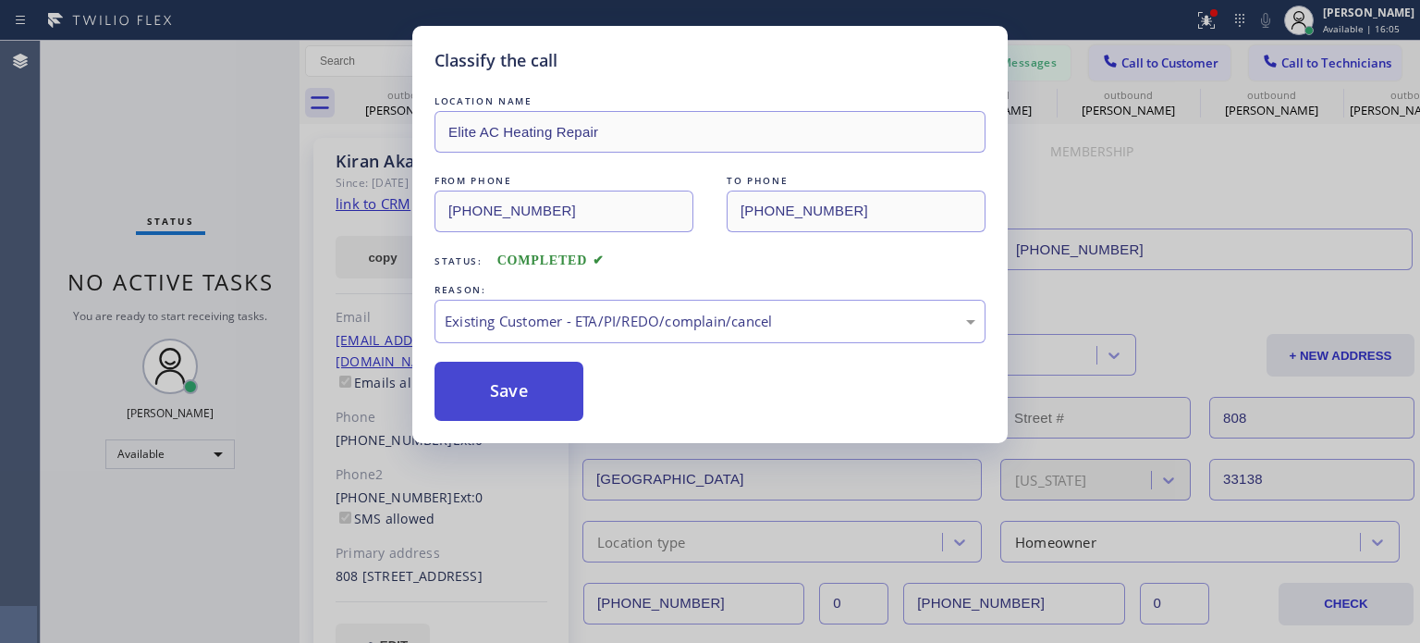
click at [517, 376] on button "Save" at bounding box center [509, 391] width 149 height 59
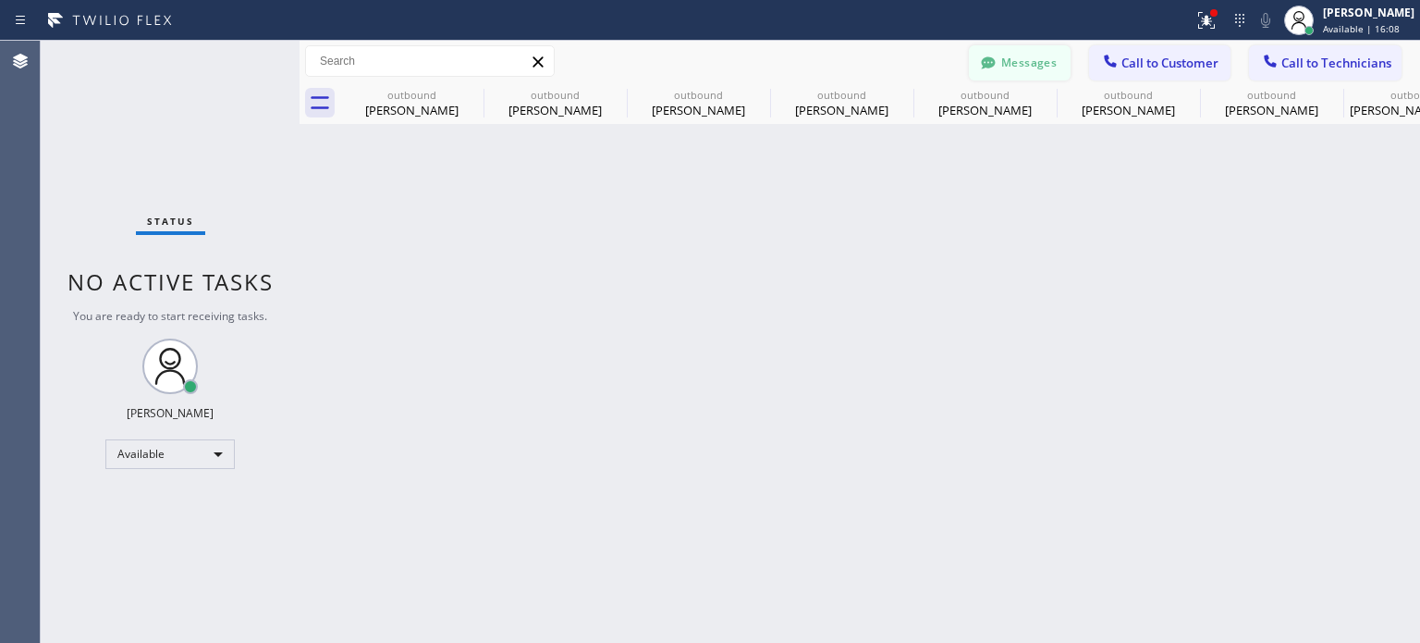
click at [1047, 63] on button "Messages" at bounding box center [1020, 62] width 102 height 35
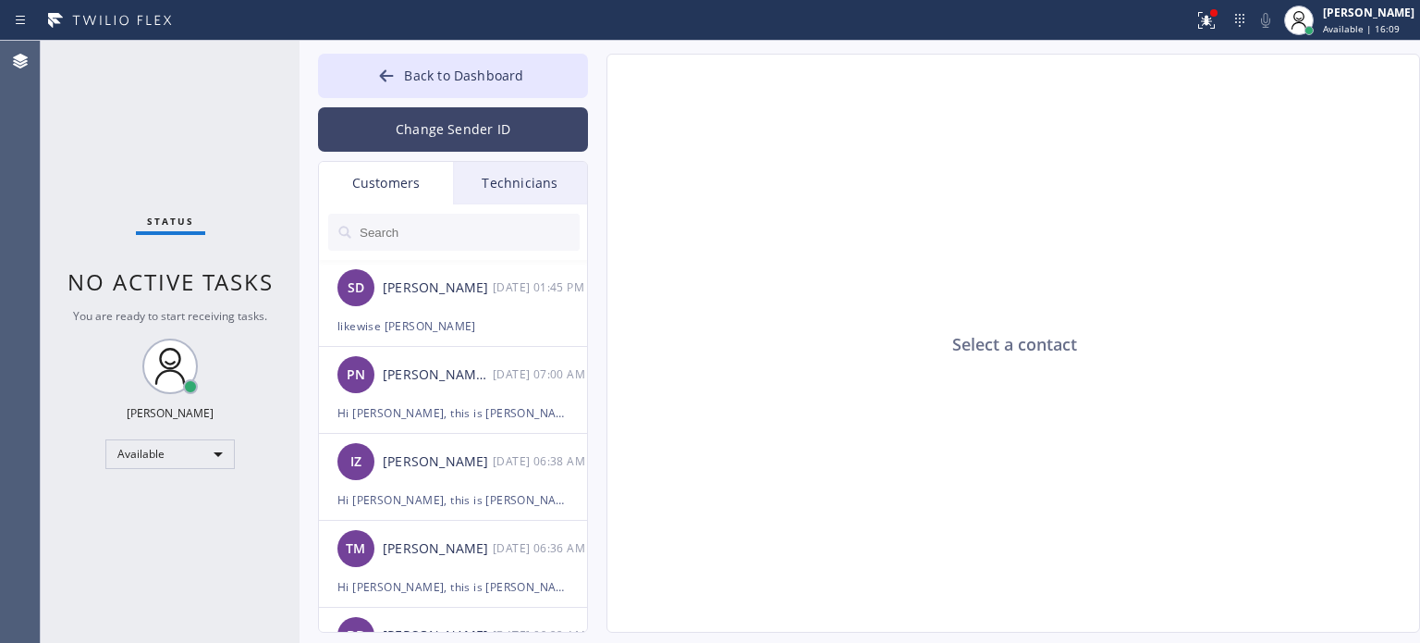
click at [469, 129] on button "Change Sender ID" at bounding box center [453, 129] width 270 height 44
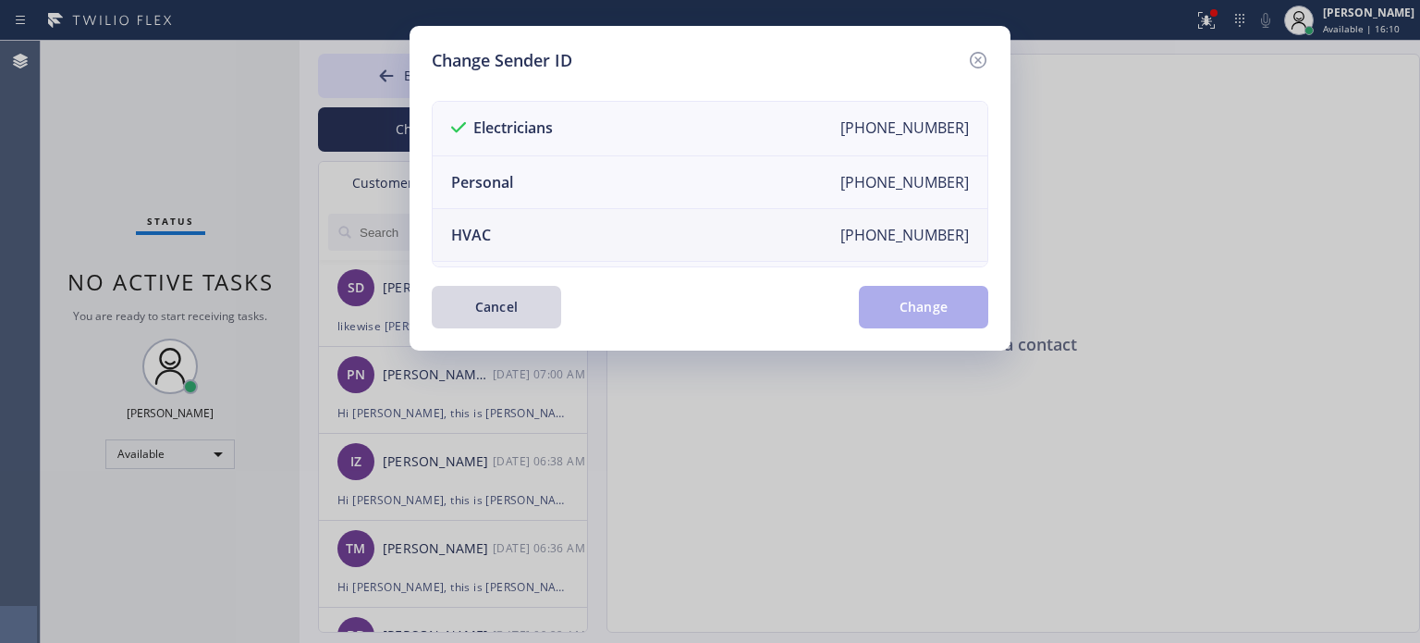
click at [478, 250] on li "HVAC [PHONE_NUMBER]" at bounding box center [710, 235] width 555 height 53
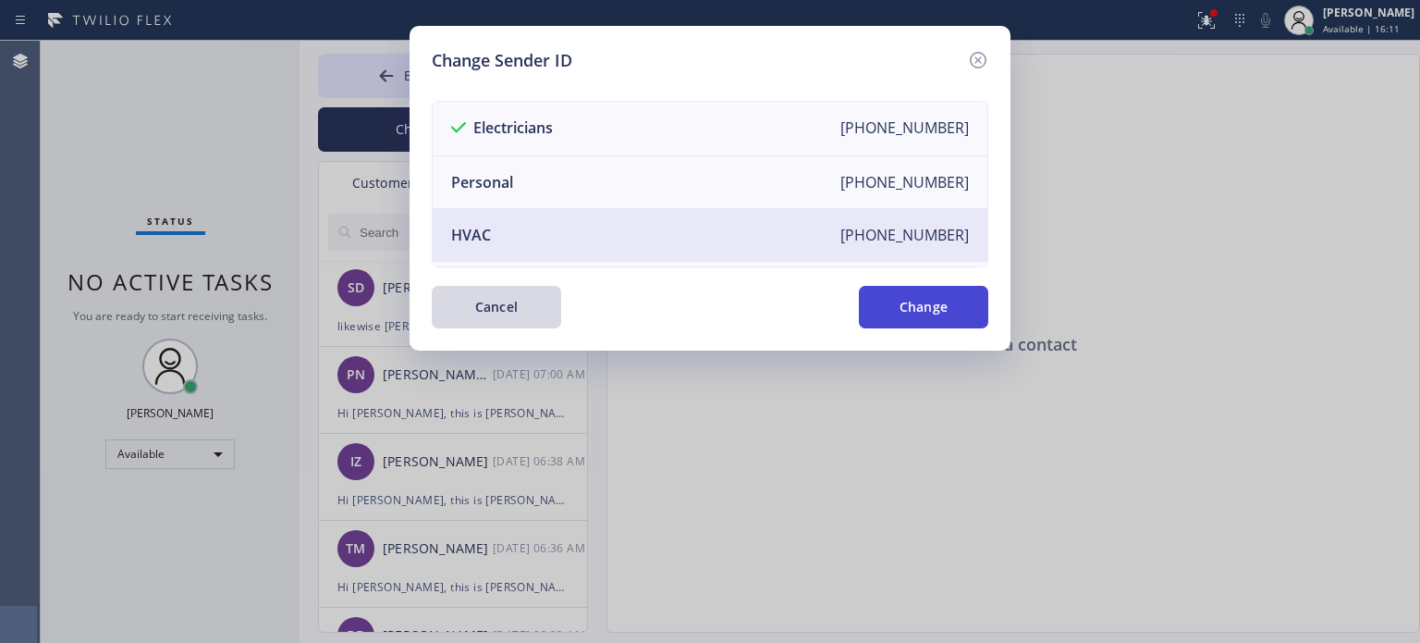
click at [917, 295] on button "Change" at bounding box center [923, 307] width 129 height 43
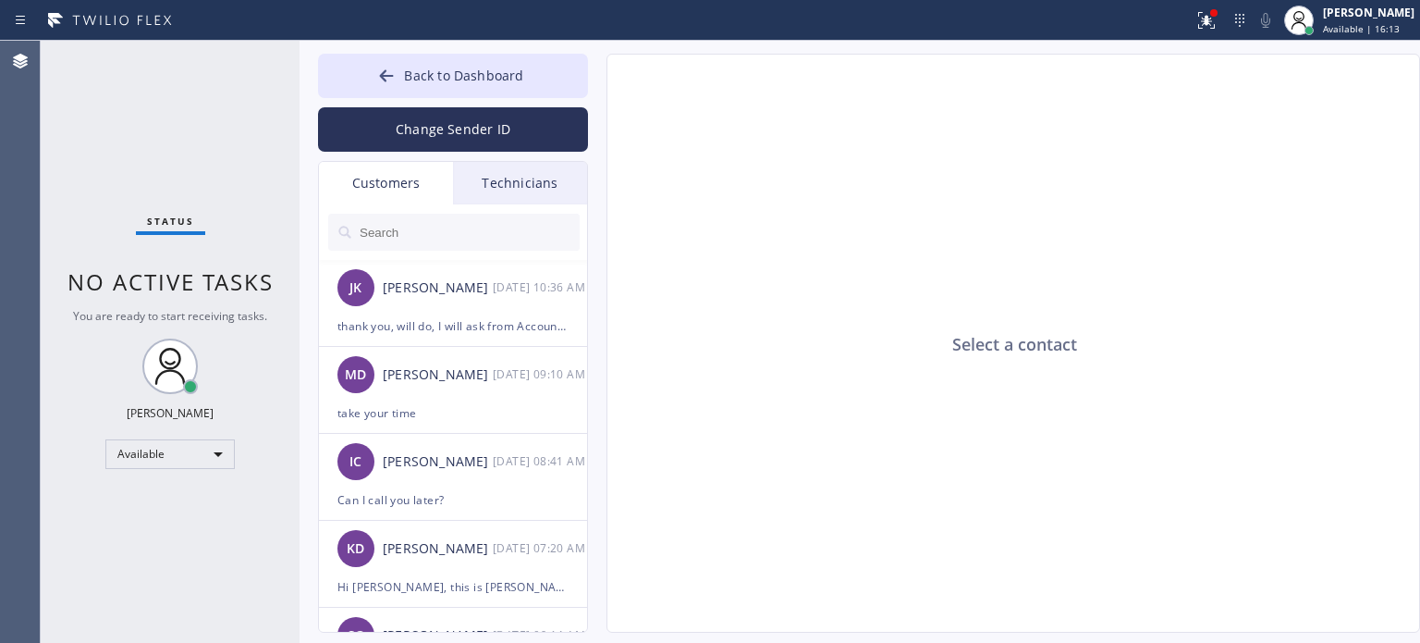
click at [407, 224] on input "text" at bounding box center [469, 232] width 222 height 37
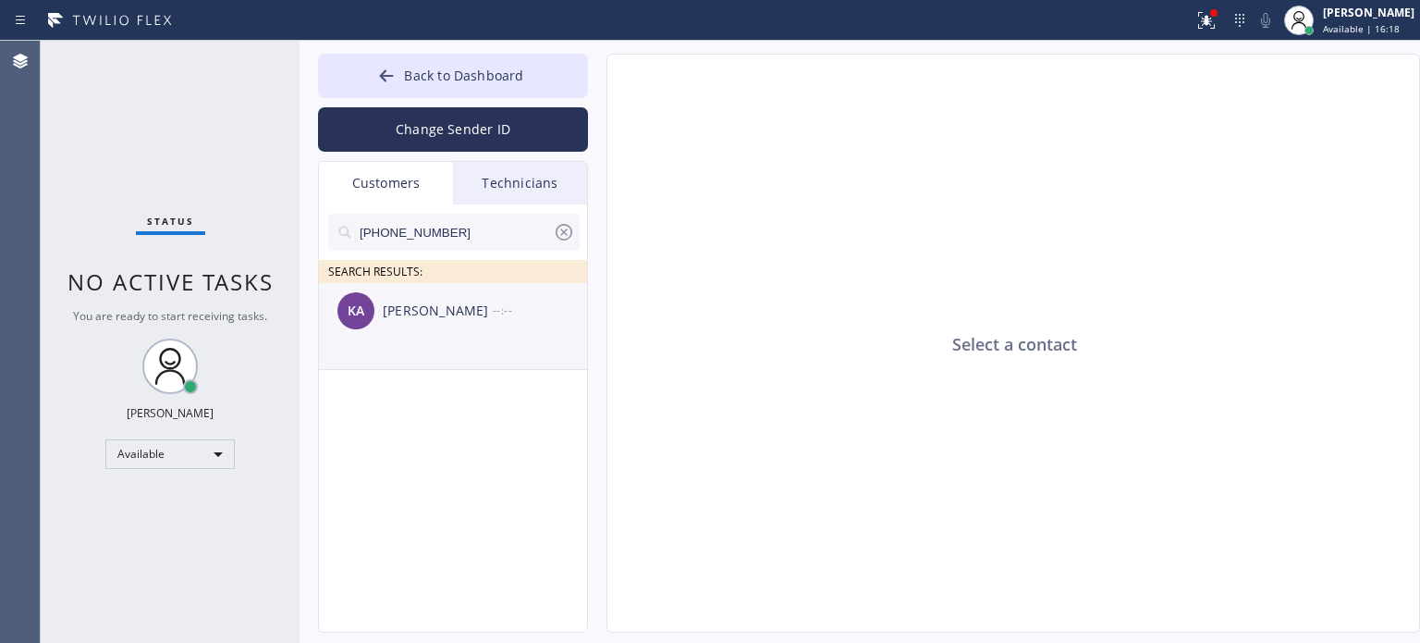
click at [472, 324] on div "KA [PERSON_NAME] --:--" at bounding box center [454, 310] width 270 height 55
